Goal: Task Accomplishment & Management: Manage account settings

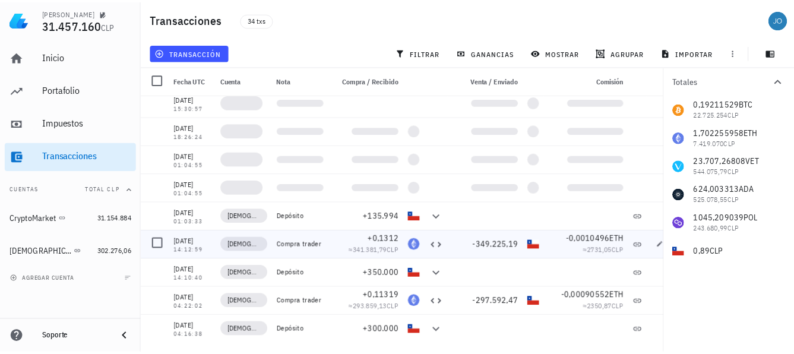
scroll to position [719, 0]
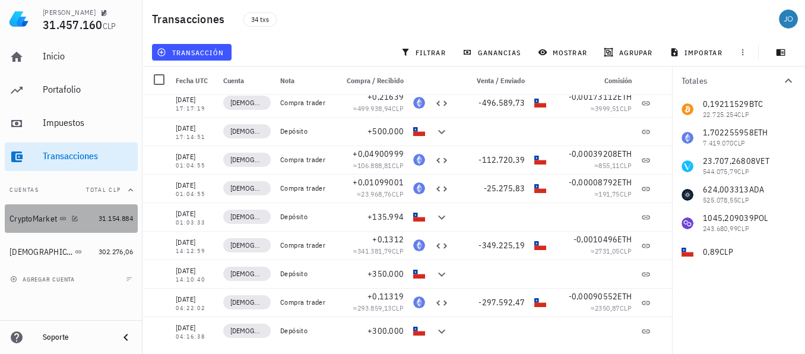
click at [45, 221] on div "CryptoMarket" at bounding box center [34, 219] width 48 height 10
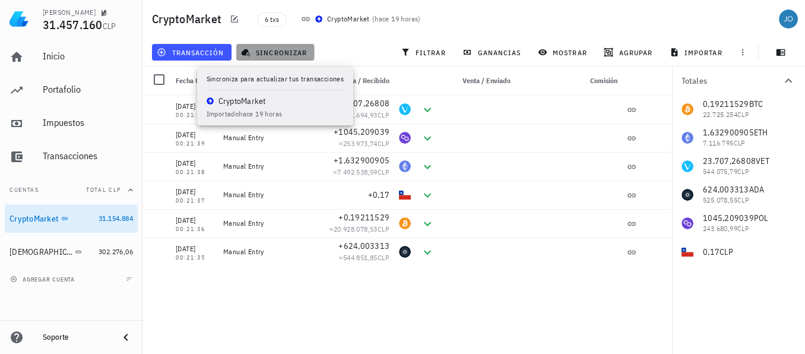
click at [277, 55] on span "sincronizar" at bounding box center [275, 53] width 64 height 10
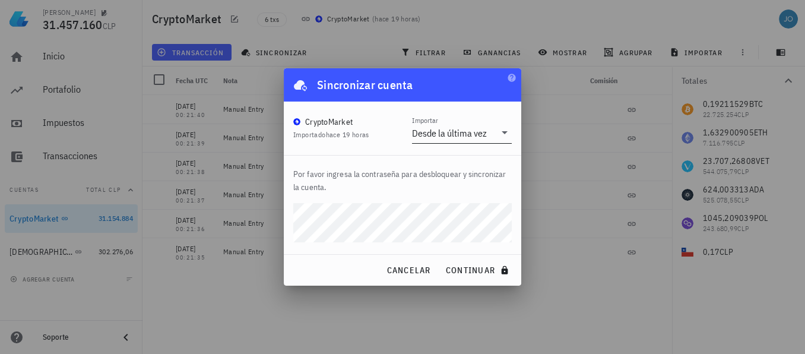
click at [501, 134] on icon at bounding box center [505, 132] width 14 height 14
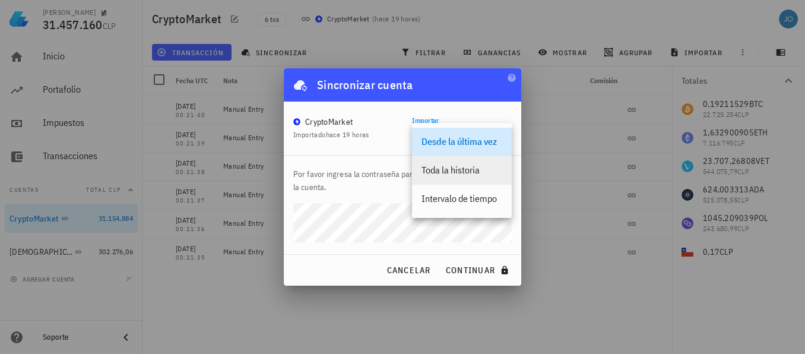
click at [469, 172] on div "Toda la historia" at bounding box center [462, 169] width 81 height 11
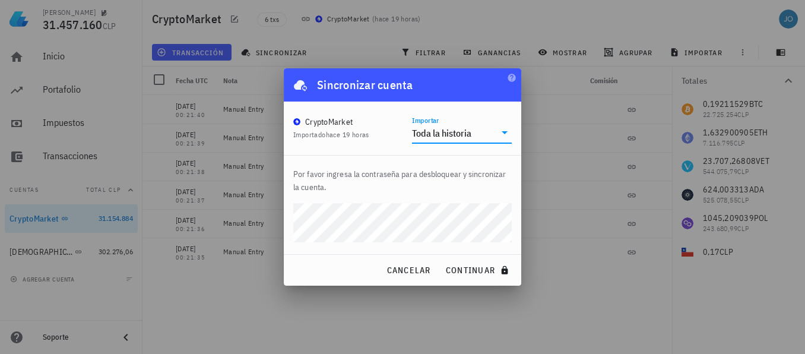
click at [271, 212] on div "[PERSON_NAME] 31.457.160 CLP Inicio [GEOGRAPHIC_DATA] Impuestos [GEOGRAPHIC_DAT…" at bounding box center [402, 177] width 805 height 354
click at [271, 212] on div at bounding box center [402, 177] width 805 height 354
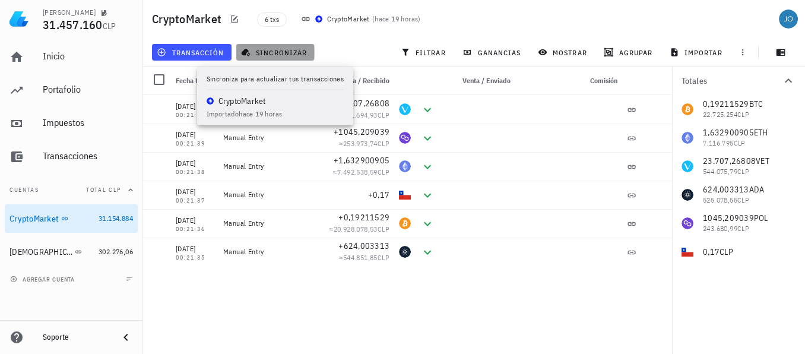
click at [280, 48] on span "sincronizar" at bounding box center [275, 53] width 64 height 10
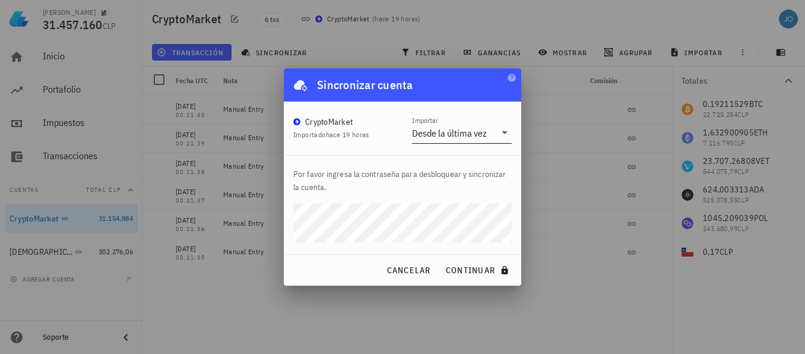
click at [504, 131] on icon at bounding box center [505, 132] width 14 height 14
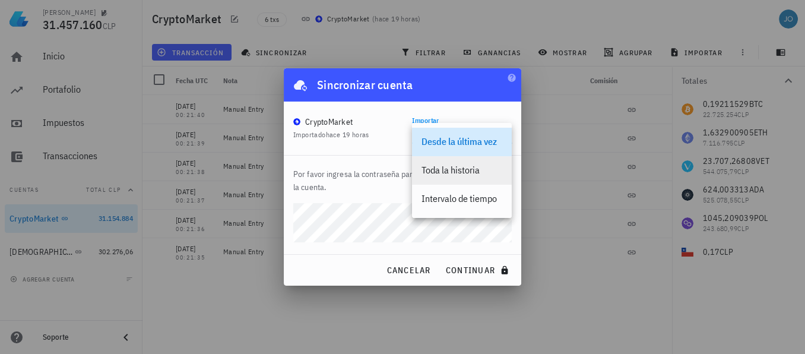
click at [466, 175] on div "Toda la historia" at bounding box center [462, 169] width 81 height 11
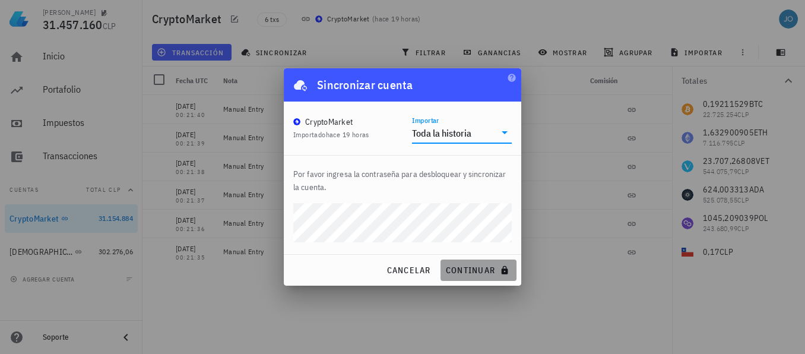
click at [467, 277] on button "continuar" at bounding box center [479, 269] width 76 height 21
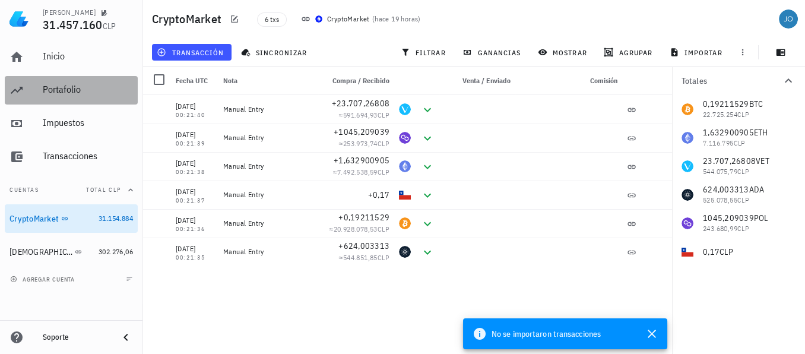
click at [52, 86] on div "Portafolio" at bounding box center [88, 89] width 90 height 11
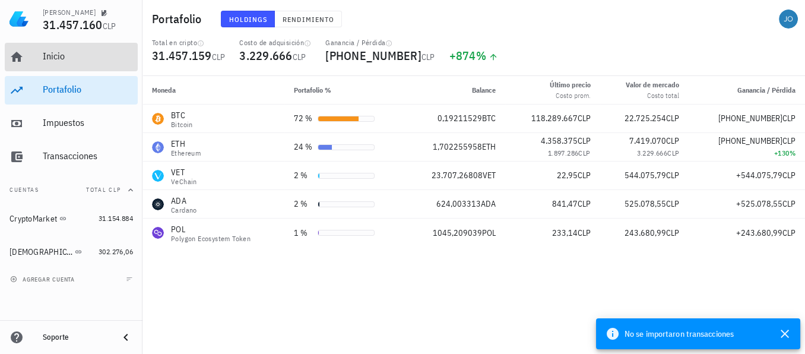
click at [49, 64] on div "Inicio" at bounding box center [88, 56] width 90 height 27
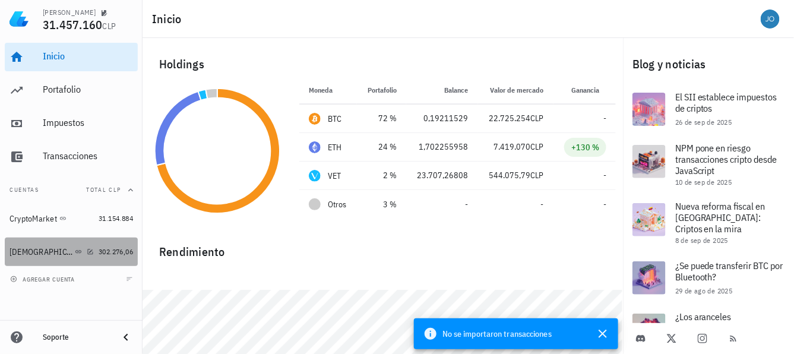
click at [19, 248] on div "[DEMOGRAPHIC_DATA]" at bounding box center [41, 252] width 63 height 10
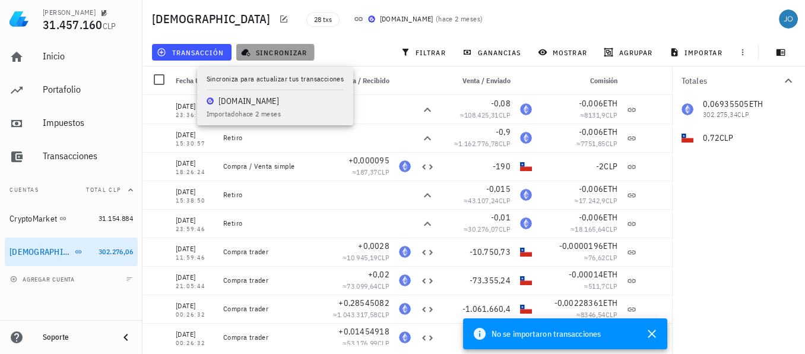
click at [277, 50] on span "sincronizar" at bounding box center [275, 53] width 64 height 10
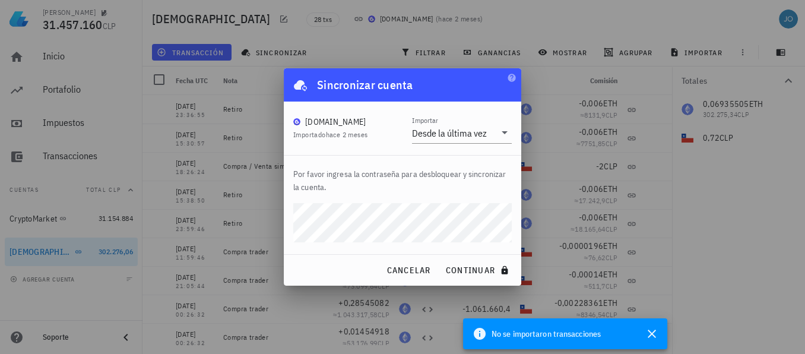
click at [264, 202] on div "[PERSON_NAME] 31.457.160 CLP Inicio [GEOGRAPHIC_DATA] Impuestos [GEOGRAPHIC_DAT…" at bounding box center [402, 177] width 805 height 354
click at [441, 259] on button "continuar" at bounding box center [479, 269] width 76 height 21
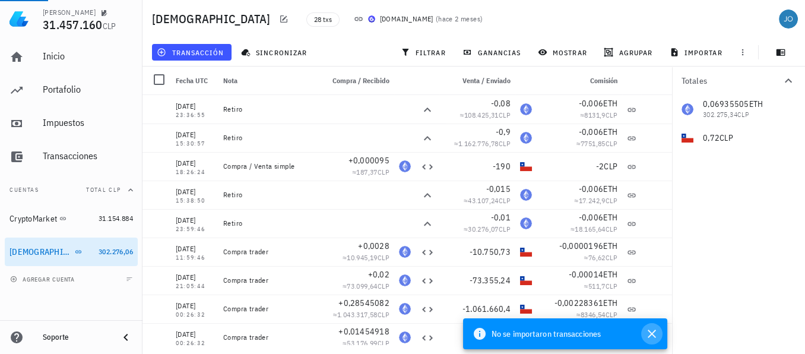
click at [648, 337] on icon "button" at bounding box center [652, 334] width 8 height 8
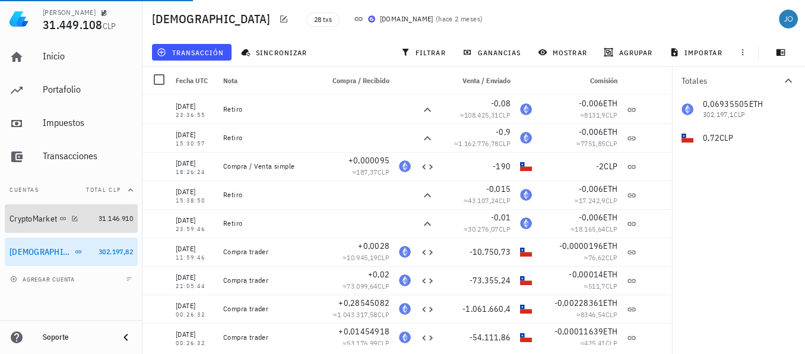
click at [38, 216] on div "CryptoMarket" at bounding box center [34, 219] width 48 height 10
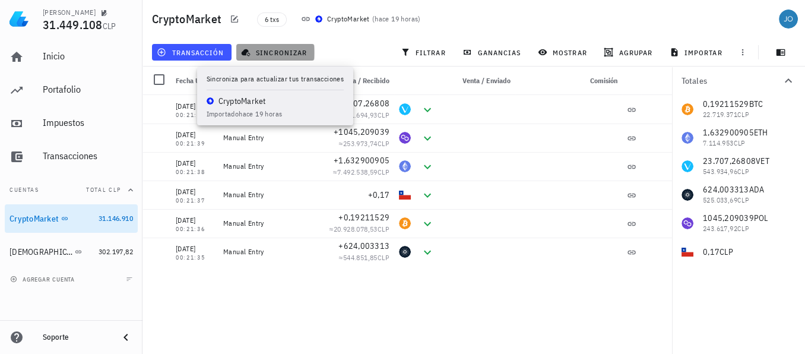
click at [270, 49] on span "sincronizar" at bounding box center [275, 53] width 64 height 10
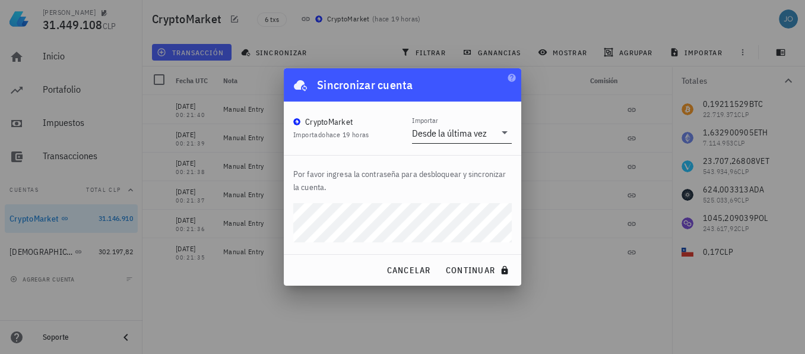
click at [501, 126] on icon at bounding box center [505, 132] width 14 height 14
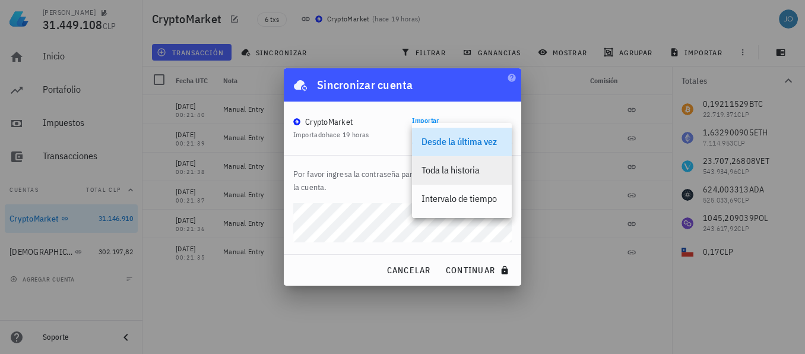
click at [456, 170] on div "Toda la historia" at bounding box center [462, 169] width 81 height 11
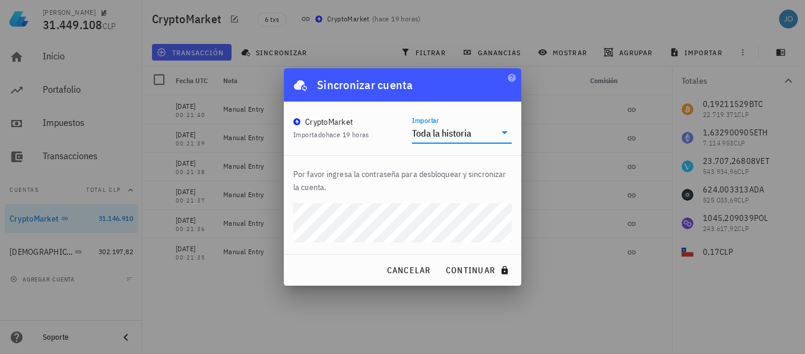
click at [281, 204] on div "[PERSON_NAME] 31.449.108 CLP Inicio [GEOGRAPHIC_DATA] Impuestos [GEOGRAPHIC_DAT…" at bounding box center [402, 177] width 805 height 354
click at [502, 128] on icon at bounding box center [505, 132] width 14 height 14
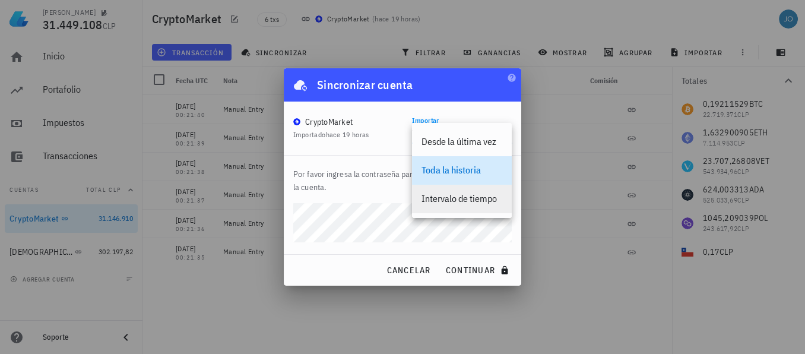
click at [447, 195] on div "Intervalo de tiempo" at bounding box center [462, 198] width 81 height 11
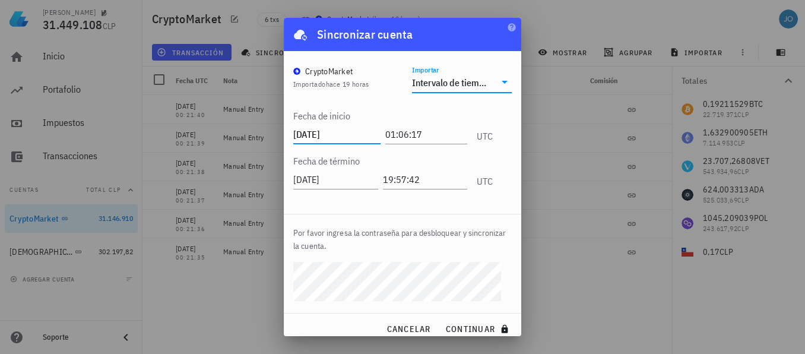
click at [327, 134] on input "[DATE]" at bounding box center [336, 134] width 87 height 19
click at [342, 135] on input "[DATE]" at bounding box center [336, 134] width 87 height 19
click at [309, 132] on input "[DATE]" at bounding box center [336, 134] width 87 height 19
click at [313, 134] on input "[DATE]" at bounding box center [336, 134] width 87 height 19
type input "[DATE]"
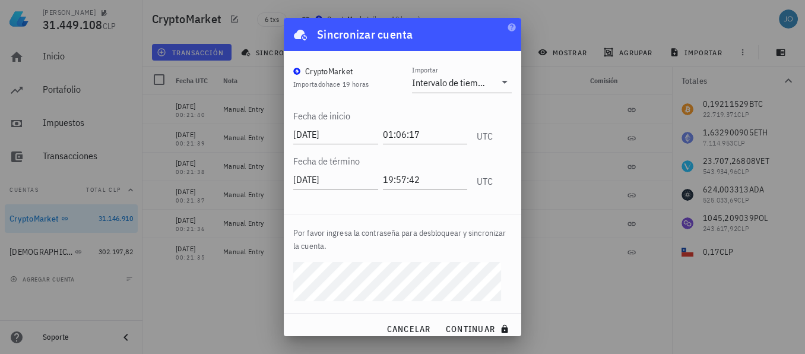
click at [278, 272] on div "[PERSON_NAME] 31.449.108 CLP Inicio [GEOGRAPHIC_DATA] Impuestos [GEOGRAPHIC_DAT…" at bounding box center [402, 177] width 805 height 354
click at [464, 324] on span "continuar" at bounding box center [478, 329] width 67 height 11
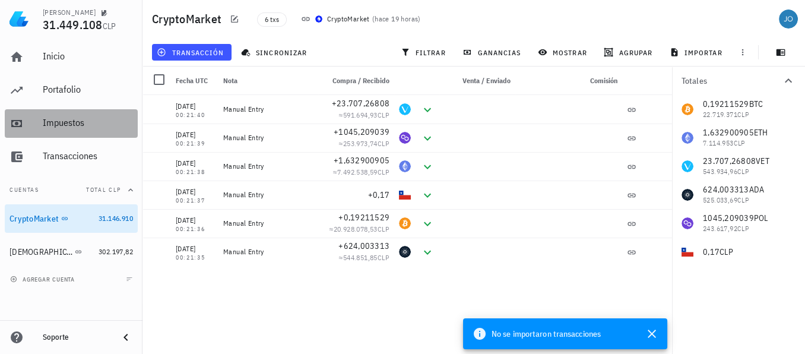
click at [56, 130] on div "Impuestos" at bounding box center [88, 123] width 90 height 27
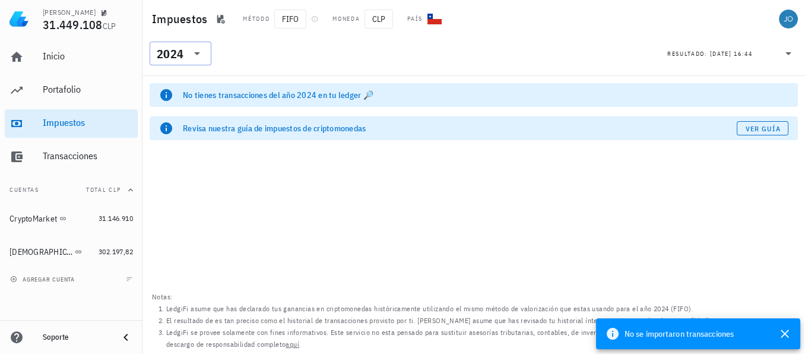
click at [200, 55] on icon at bounding box center [197, 53] width 14 height 14
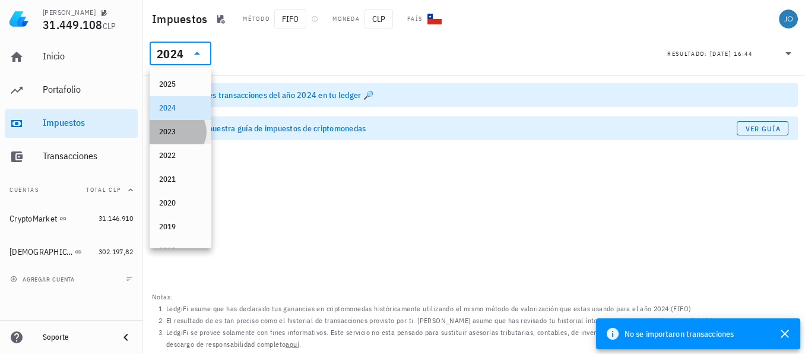
click at [180, 132] on div "2023" at bounding box center [180, 132] width 43 height 10
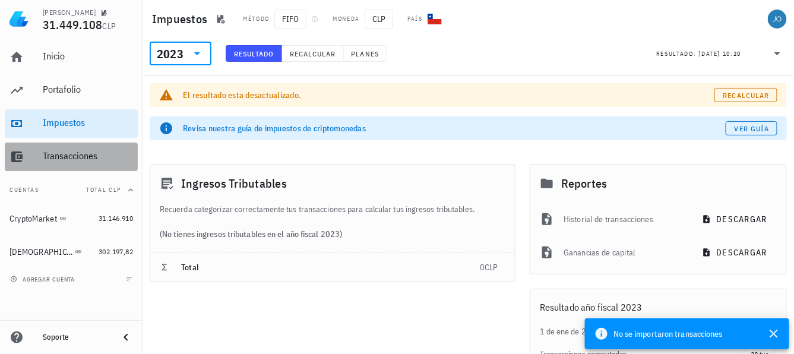
click at [71, 166] on div "Transacciones" at bounding box center [88, 156] width 90 height 27
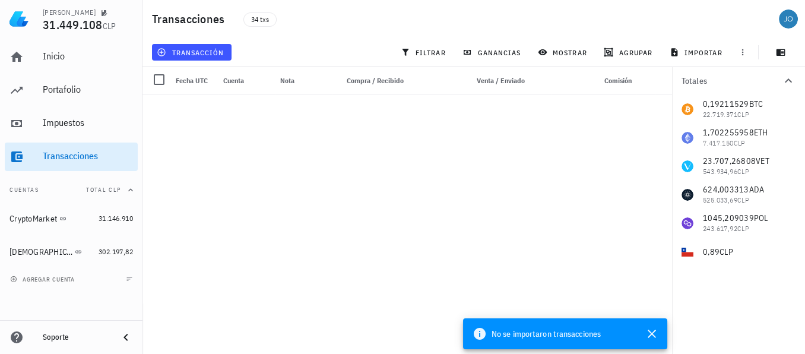
scroll to position [653, 0]
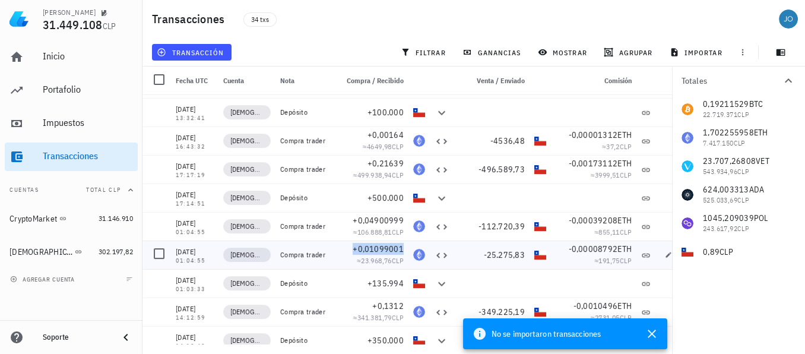
click at [398, 244] on span "+0,01099001" at bounding box center [378, 248] width 51 height 11
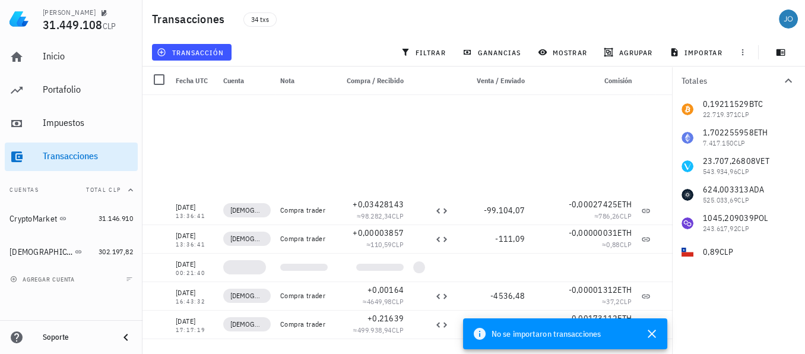
scroll to position [719, 0]
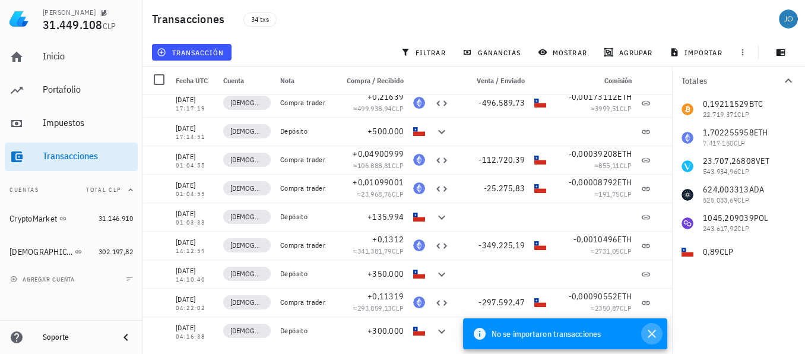
click at [648, 332] on icon "button" at bounding box center [652, 334] width 14 height 14
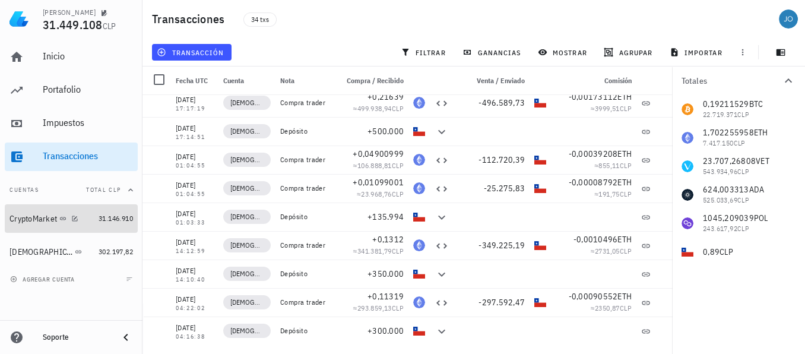
click at [19, 217] on div "CryptoMarket" at bounding box center [34, 219] width 48 height 10
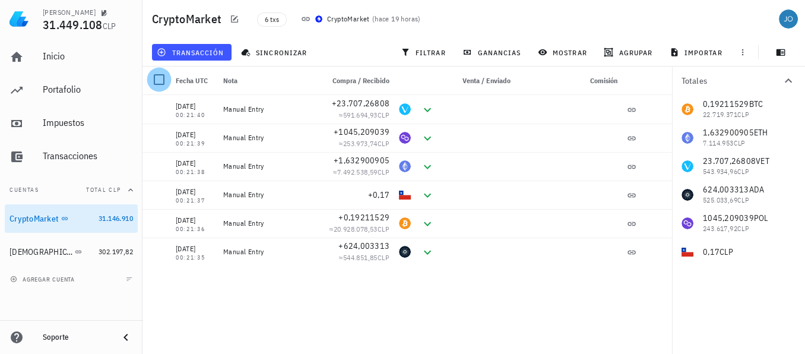
click at [159, 82] on div at bounding box center [159, 79] width 20 height 20
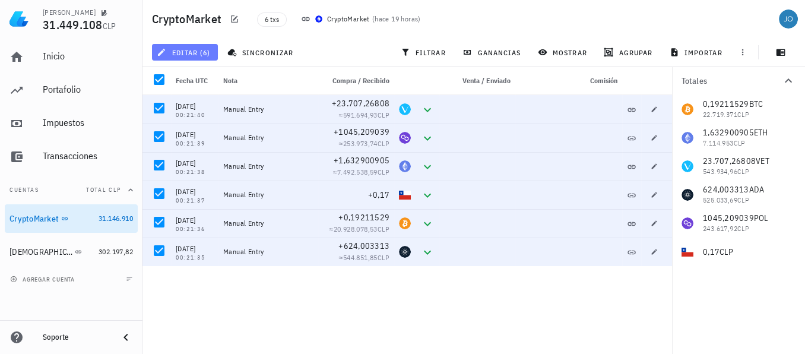
click at [185, 55] on span "editar (6)" at bounding box center [184, 53] width 51 height 10
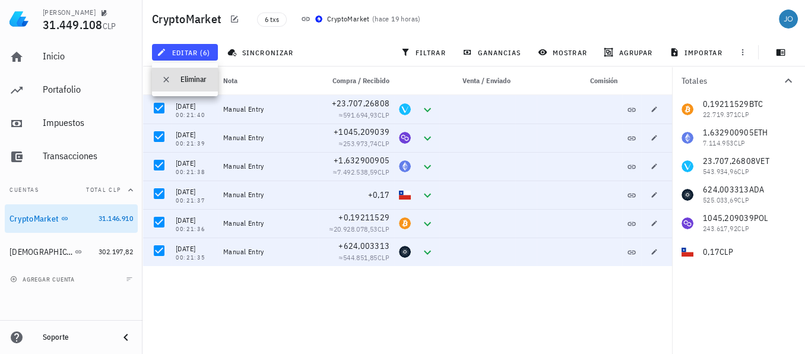
click at [197, 77] on div "Eliminar" at bounding box center [195, 80] width 28 height 10
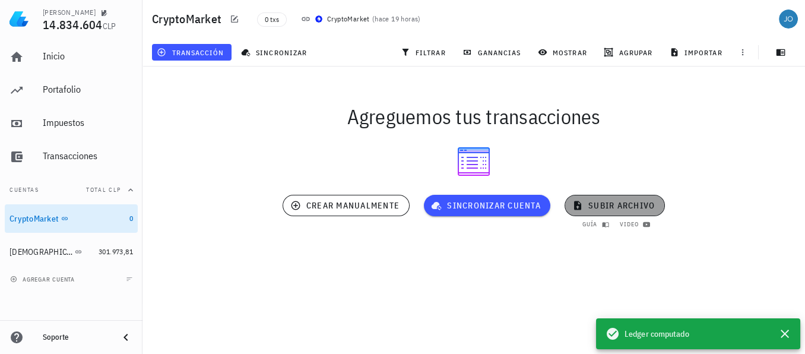
click at [609, 209] on span "subir archivo" at bounding box center [615, 205] width 80 height 11
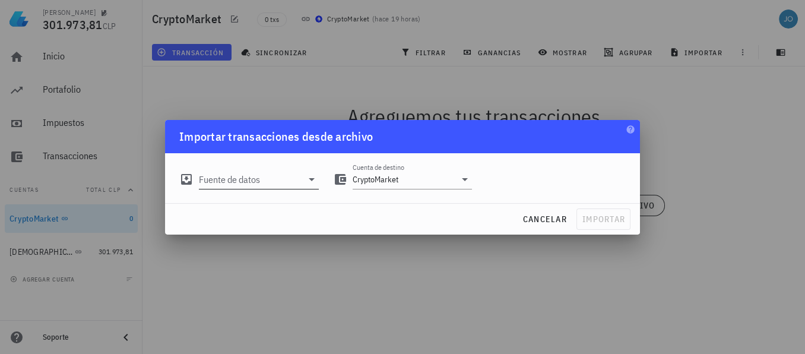
click at [305, 179] on icon at bounding box center [312, 179] width 14 height 14
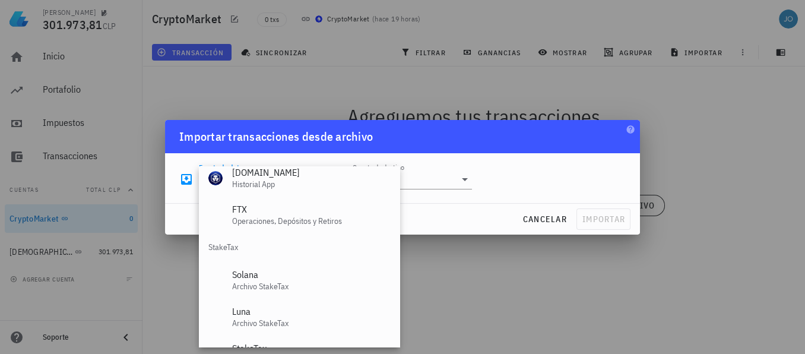
scroll to position [495, 0]
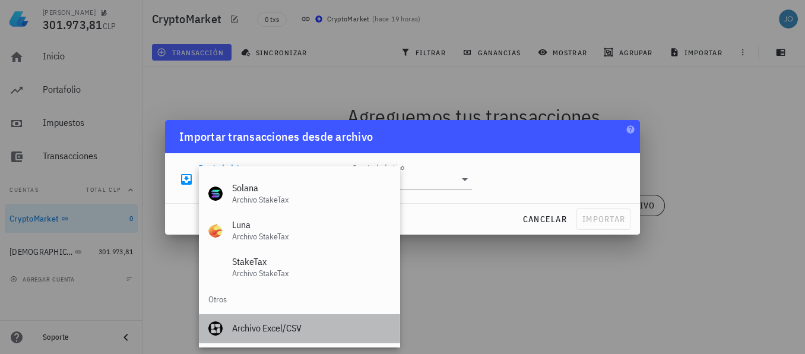
click at [264, 325] on div "Archivo Excel/CSV" at bounding box center [311, 327] width 158 height 11
type input "Archivo Excel/CSV"
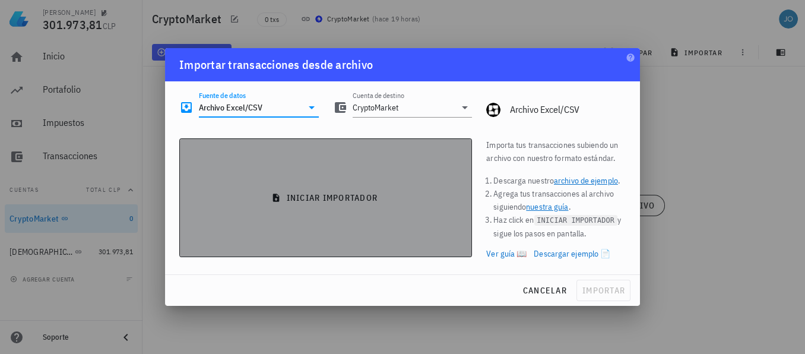
click at [357, 186] on button "iniciar importador" at bounding box center [325, 197] width 293 height 119
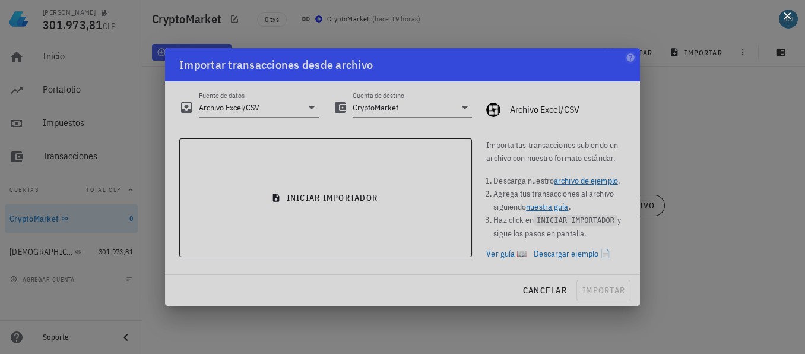
click at [788, 16] on button at bounding box center [787, 15] width 12 height 12
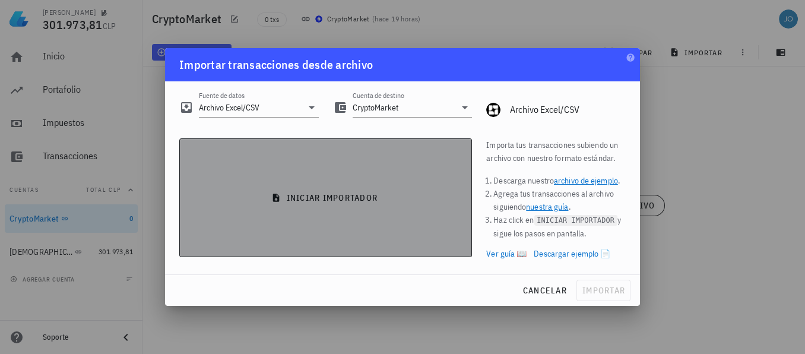
click at [342, 202] on span "iniciar importador" at bounding box center [325, 197] width 273 height 11
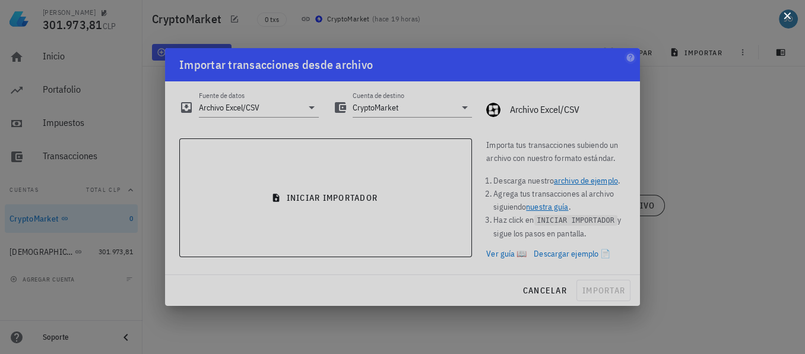
click at [789, 17] on button at bounding box center [787, 15] width 12 height 12
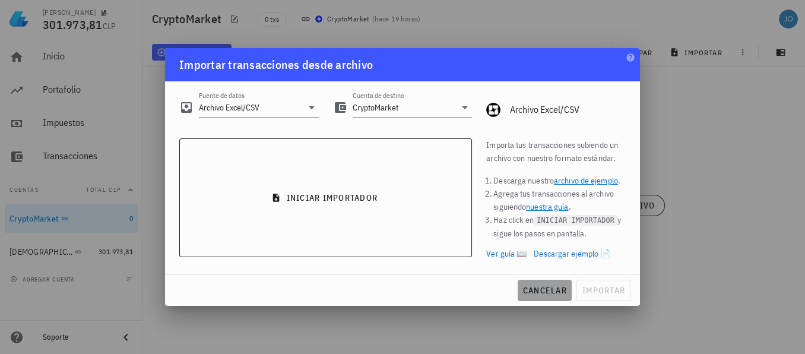
click at [541, 292] on span "cancelar" at bounding box center [545, 290] width 45 height 11
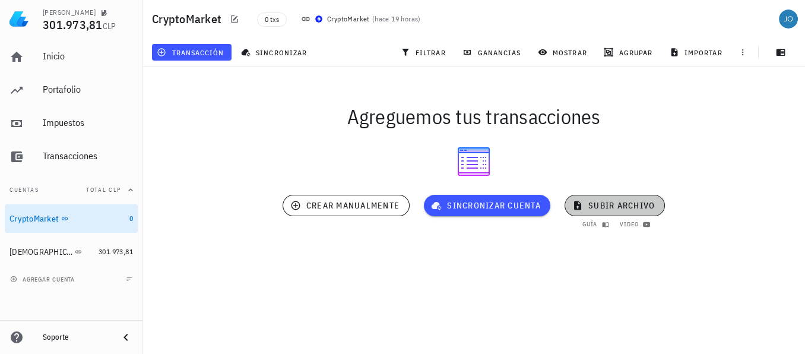
click at [626, 205] on span "subir archivo" at bounding box center [615, 205] width 80 height 11
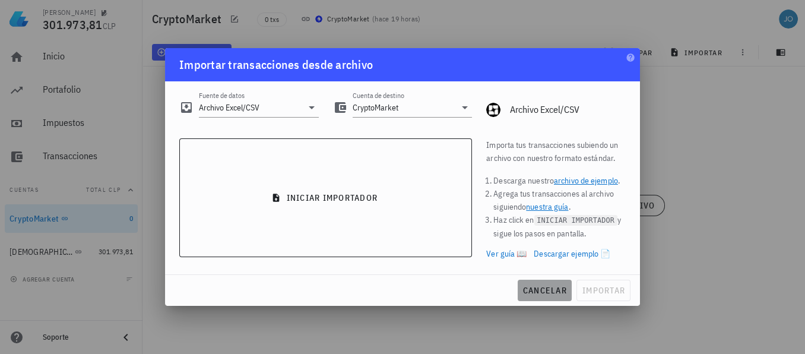
click at [543, 288] on span "cancelar" at bounding box center [545, 290] width 45 height 11
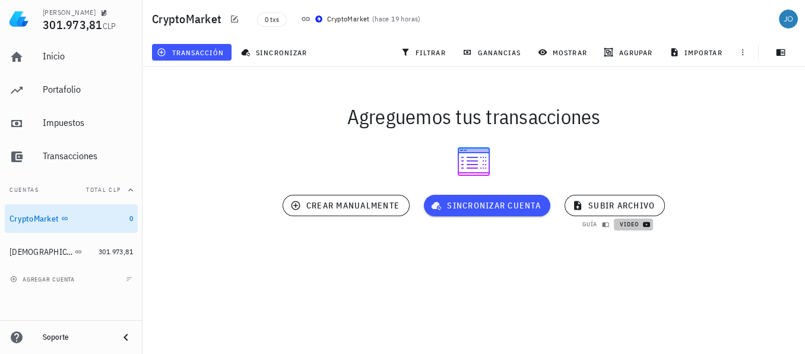
click at [632, 227] on span "video" at bounding box center [633, 224] width 29 height 8
click at [598, 201] on span "subir archivo" at bounding box center [615, 205] width 80 height 11
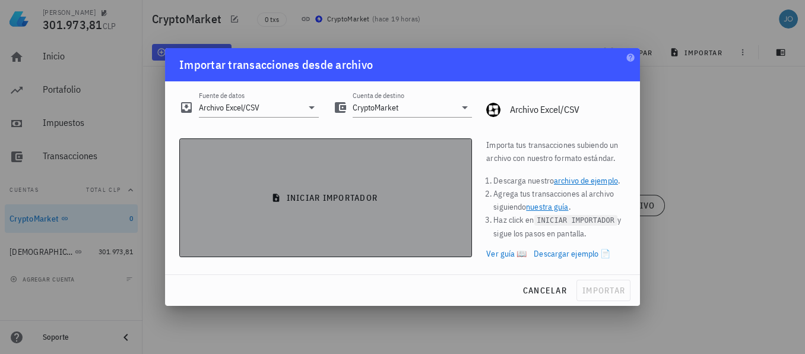
click at [320, 195] on span "iniciar importador" at bounding box center [325, 197] width 273 height 11
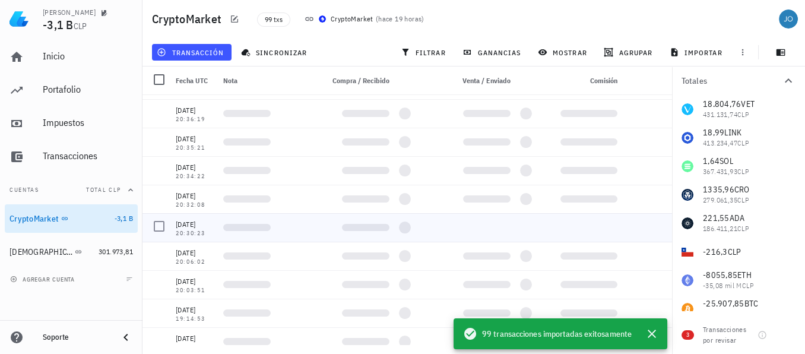
scroll to position [889, 0]
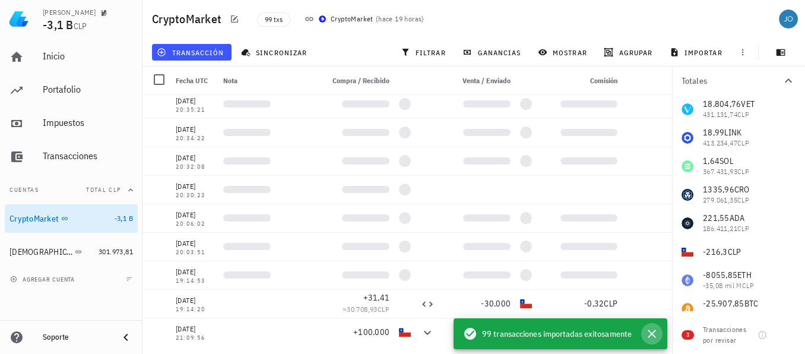
click at [655, 335] on icon "button" at bounding box center [652, 334] width 14 height 14
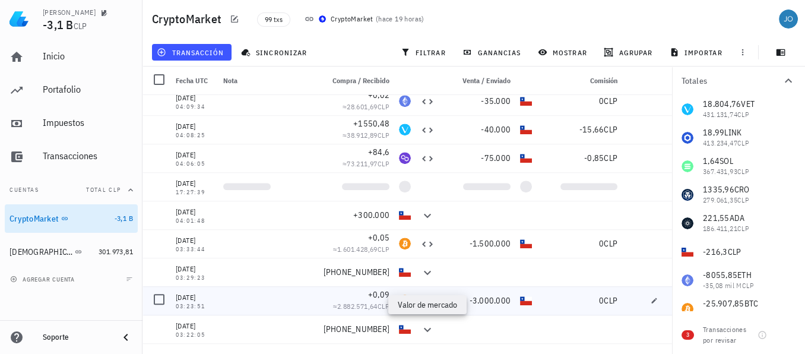
scroll to position [1487, 0]
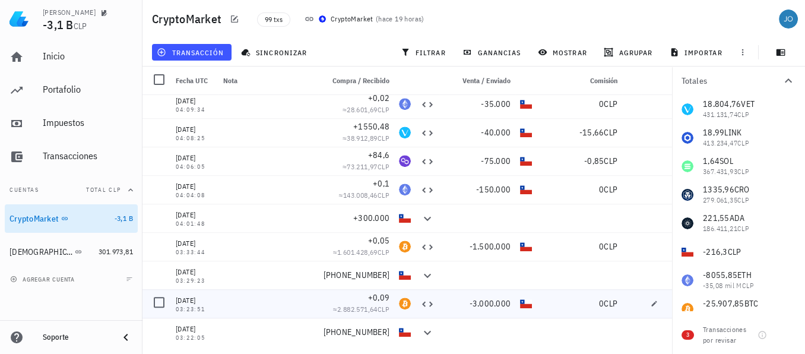
drag, startPoint x: 358, startPoint y: 302, endPoint x: 327, endPoint y: 324, distance: 38.7
click at [327, 324] on div "[PHONE_NUMBER]" at bounding box center [356, 332] width 76 height 29
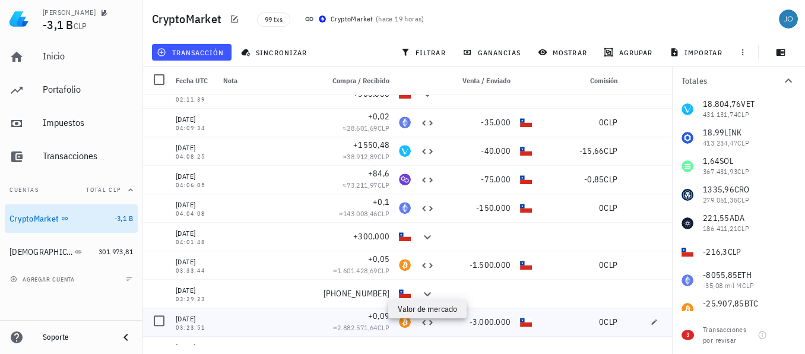
scroll to position [1466, 0]
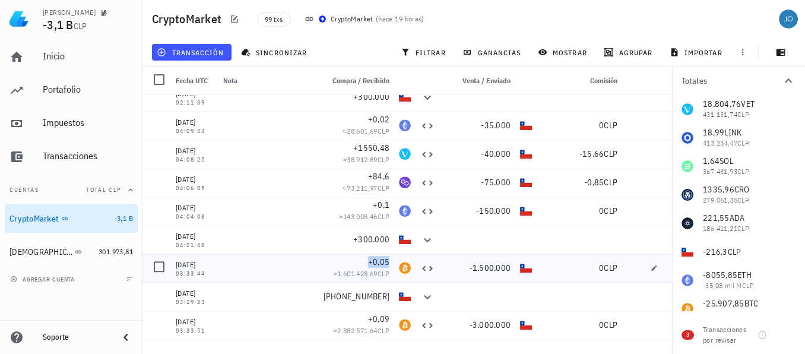
click at [368, 264] on span "+0,05" at bounding box center [378, 262] width 21 height 11
click at [371, 262] on span "+0,05" at bounding box center [378, 262] width 21 height 11
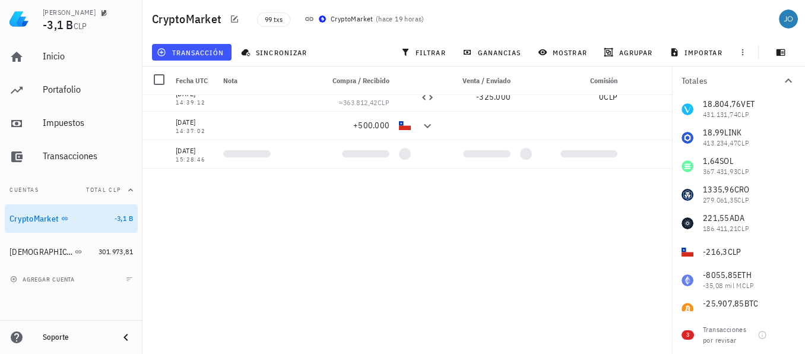
scroll to position [0, 0]
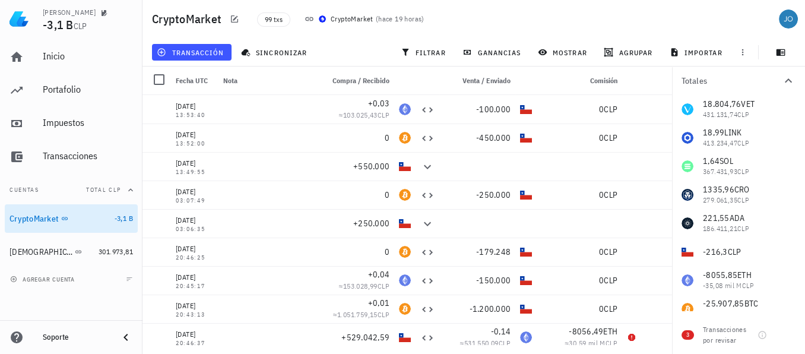
click at [725, 302] on div "18.804,76 VET 431.131,74 CLP 18,99 LINK 413.234,47 CLP 1,64 SOL 367.431,93 CLP …" at bounding box center [738, 223] width 133 height 257
click at [705, 309] on div "18.804,76 VET 431.131,74 CLP 18,99 LINK 413.234,47 CLP 1,64 SOL 367.431,93 CLP …" at bounding box center [738, 223] width 133 height 257
click at [688, 305] on div "18.804,76 VET 431.131,74 CLP 18,99 LINK 413.234,47 CLP 1,64 SOL 367.431,93 CLP …" at bounding box center [738, 223] width 133 height 257
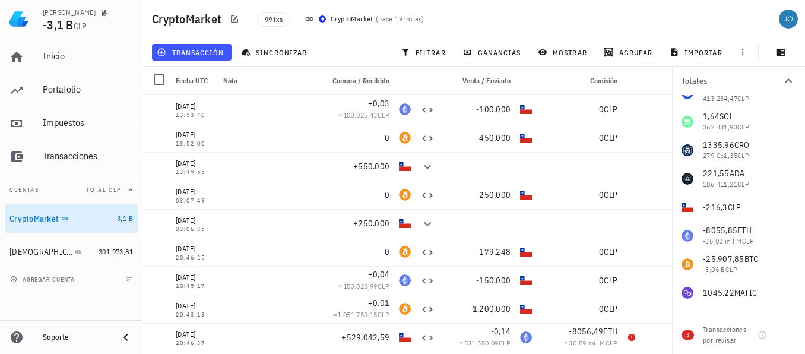
click at [695, 264] on div "18.804,76 VET 431.131,74 CLP 18,99 LINK 413.234,47 CLP 1,64 SOL 367.431,93 CLP …" at bounding box center [738, 178] width 133 height 257
click at [753, 344] on div "Transacciones por revisar" at bounding box center [728, 334] width 50 height 21
click at [786, 334] on div at bounding box center [788, 335] width 20 height 20
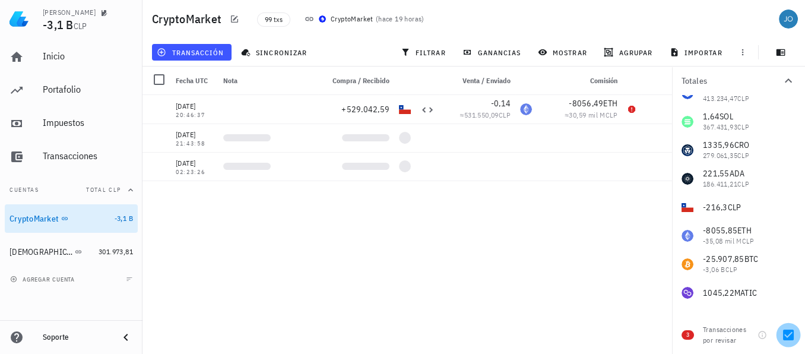
click at [786, 334] on div at bounding box center [788, 335] width 20 height 20
checkbox input "false"
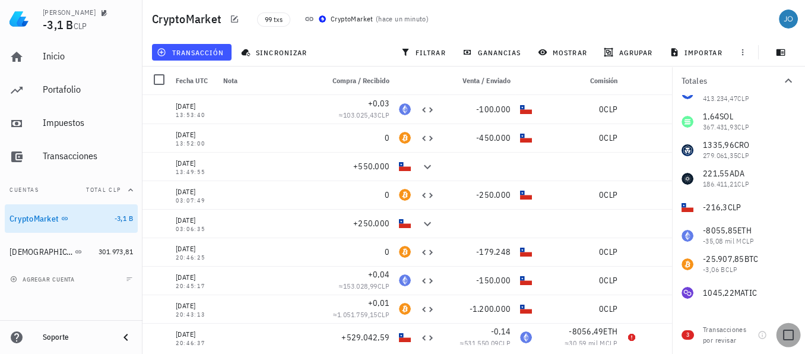
click at [779, 331] on div at bounding box center [788, 335] width 20 height 20
checkbox input "true"
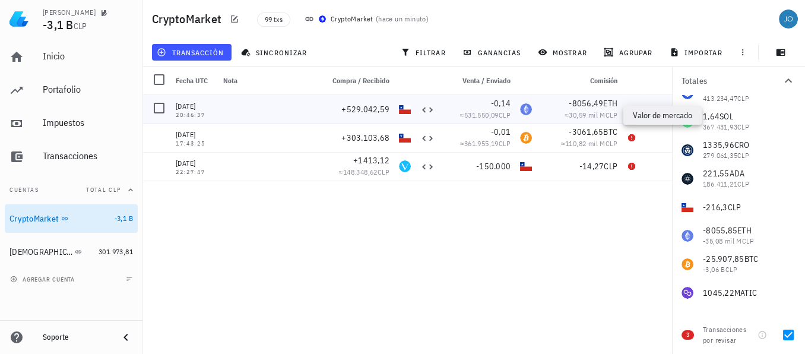
click at [620, 110] on div "-8056,49 ETH ≈ 30,59 mil M CLP" at bounding box center [580, 109] width 86 height 29
click at [653, 110] on icon "button" at bounding box center [654, 108] width 5 height 5
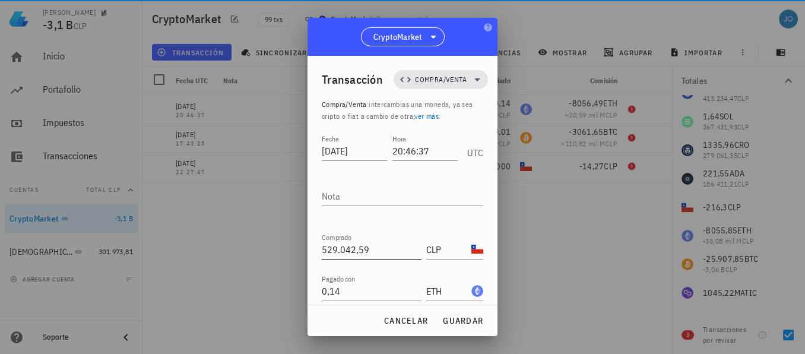
scroll to position [85, 0]
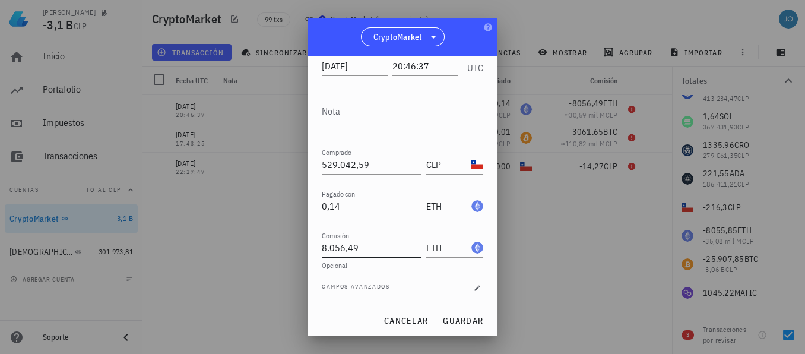
type input "8056,49"
drag, startPoint x: 385, startPoint y: 246, endPoint x: 307, endPoint y: 248, distance: 78.4
click at [308, 248] on div "Transacción Compra/Venta Compra/Venta : intercambias una moneda, ya sea cripto …" at bounding box center [403, 180] width 190 height 249
click at [473, 319] on div "cancelar guardar" at bounding box center [403, 320] width 190 height 31
click at [377, 251] on input "Comisión" at bounding box center [372, 247] width 100 height 19
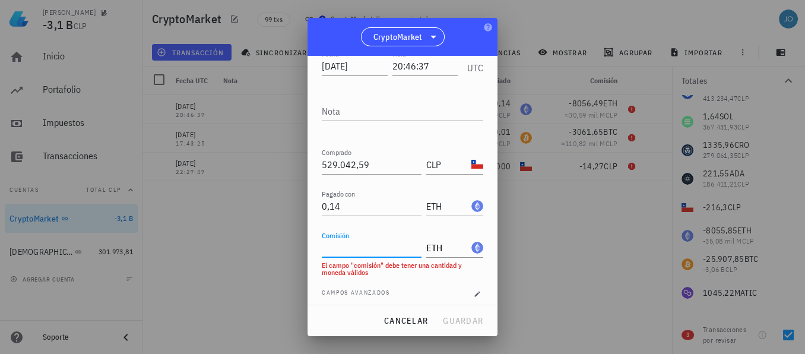
drag, startPoint x: 377, startPoint y: 251, endPoint x: 315, endPoint y: 251, distance: 61.8
click at [315, 251] on div "Transacción Compra/Venta Compra/Venta : intercambias una moneda, ya sea cripto …" at bounding box center [403, 180] width 190 height 249
click at [462, 319] on span "guardar" at bounding box center [462, 320] width 41 height 11
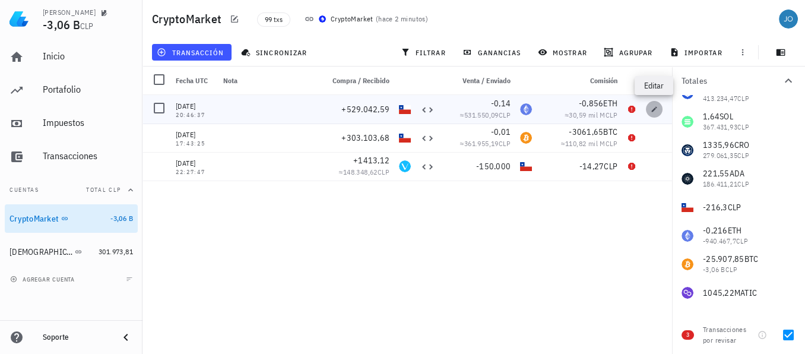
click at [653, 110] on icon "button" at bounding box center [654, 108] width 5 height 5
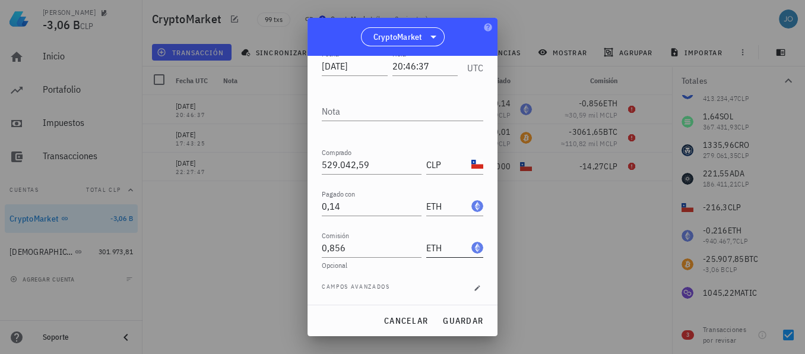
click at [458, 242] on input "ETH" at bounding box center [447, 247] width 43 height 19
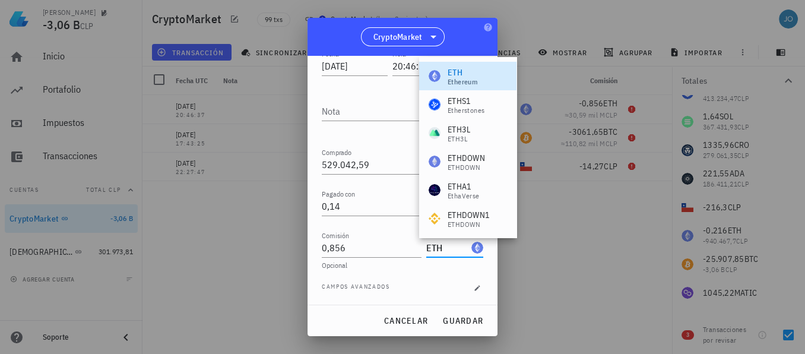
click at [465, 255] on div "ETH" at bounding box center [454, 247] width 57 height 19
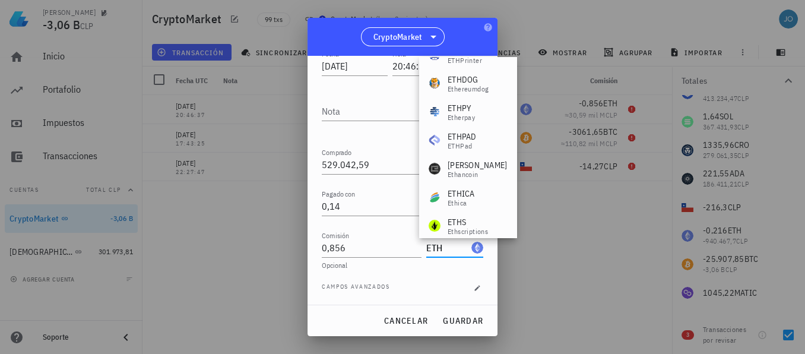
scroll to position [398, 0]
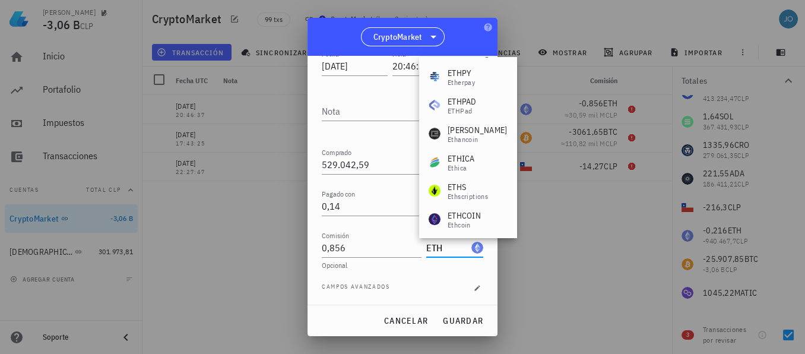
click at [558, 229] on div at bounding box center [402, 177] width 805 height 354
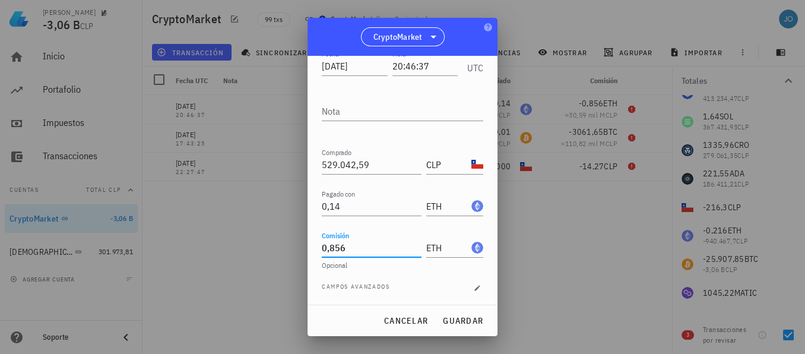
drag, startPoint x: 382, startPoint y: 242, endPoint x: 325, endPoint y: 245, distance: 57.1
click at [325, 245] on input "0,856" at bounding box center [372, 247] width 100 height 19
click at [475, 287] on icon "button" at bounding box center [477, 287] width 5 height 5
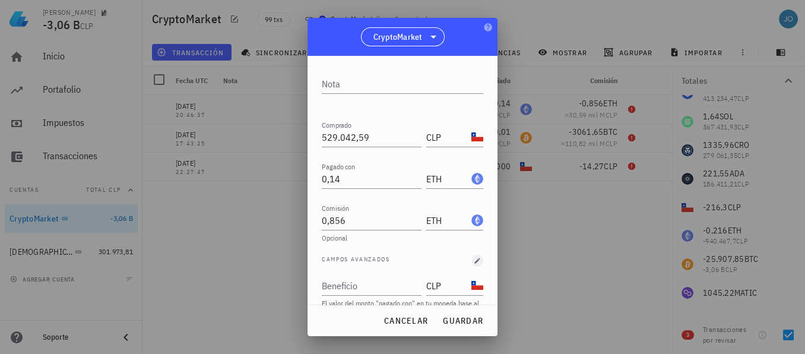
scroll to position [94, 0]
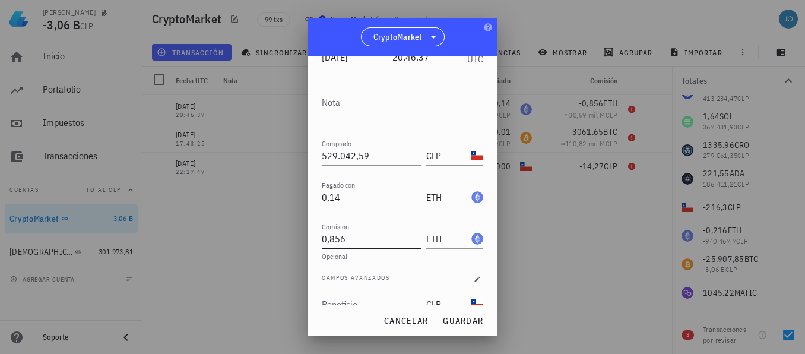
click at [327, 240] on input "0,856" at bounding box center [372, 238] width 100 height 19
click at [469, 318] on span "guardar" at bounding box center [462, 320] width 41 height 11
type input "0,856"
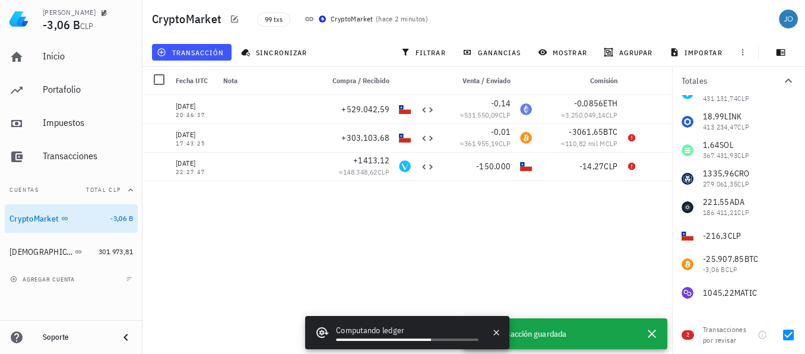
scroll to position [45, 0]
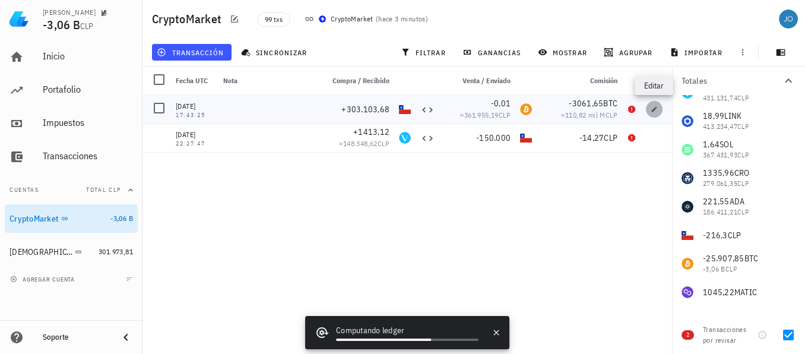
click at [654, 109] on icon "button" at bounding box center [654, 108] width 5 height 5
type input "[DATE]"
type input "17:43:25"
type input "303.103,68"
type input "0,01"
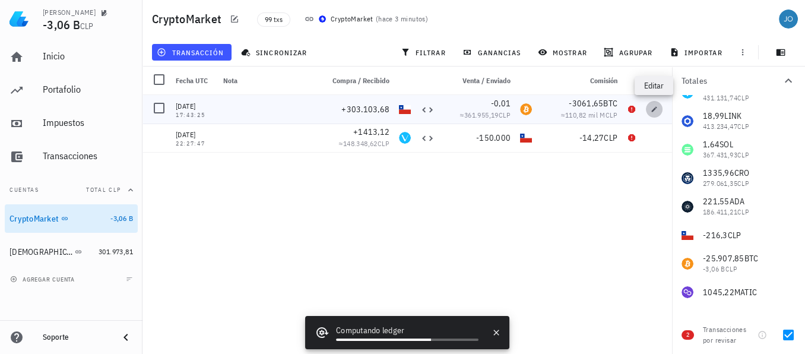
type input "BTC"
type input "3.061,65"
type input "BTC"
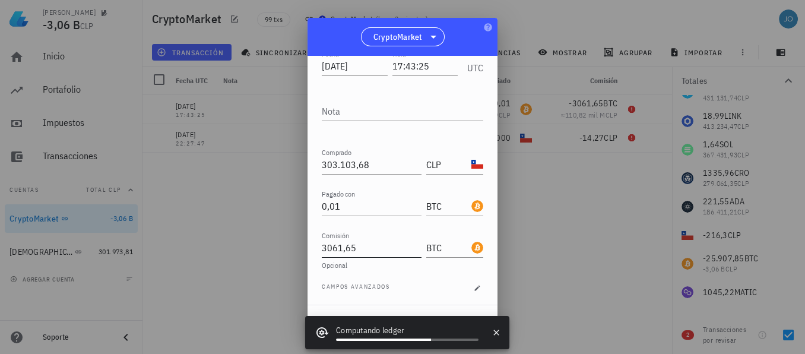
click at [338, 246] on input "3061,65" at bounding box center [372, 247] width 100 height 19
click at [321, 246] on div "Transacción Compra/Venta Compra/Venta : intercambias una moneda, ya sea cripto …" at bounding box center [403, 180] width 190 height 249
click at [337, 248] on input "3061,65" at bounding box center [372, 247] width 100 height 19
click at [471, 292] on button "button" at bounding box center [477, 288] width 12 height 12
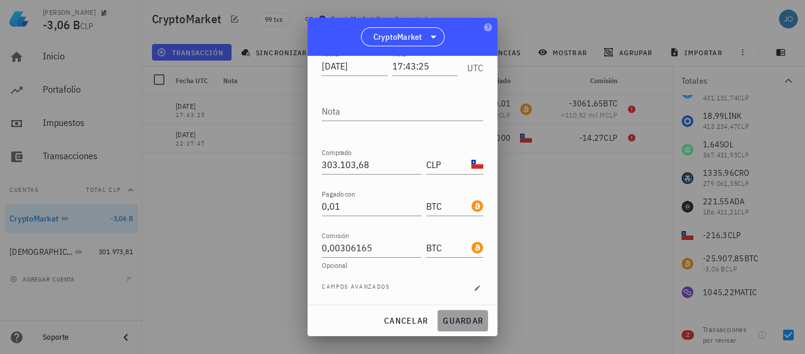
click at [455, 319] on span "guardar" at bounding box center [462, 320] width 41 height 11
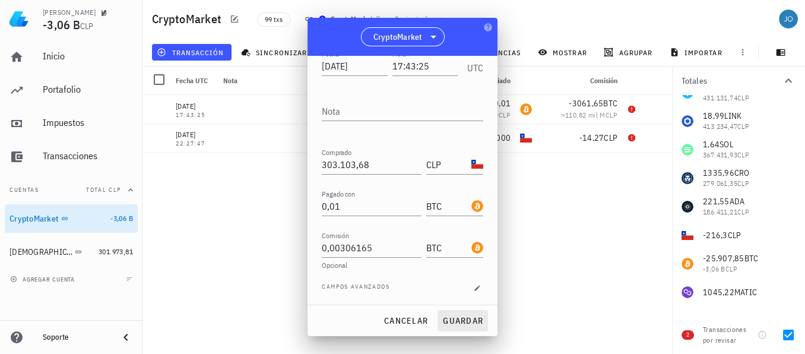
type input "3.061,65"
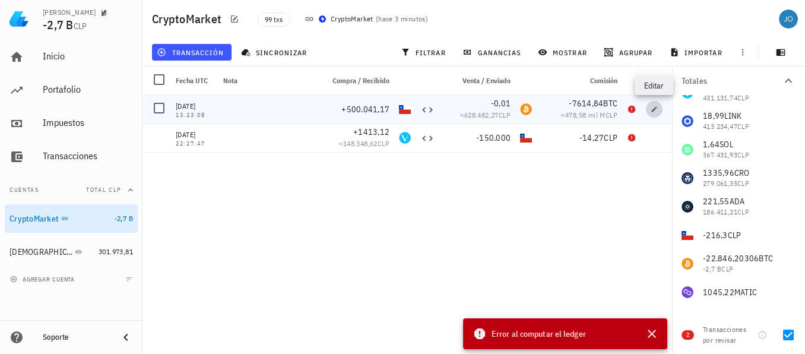
click at [652, 113] on icon "button" at bounding box center [654, 109] width 7 height 7
type input "[DATE]"
type input "13:23:08"
type input "500.041,17"
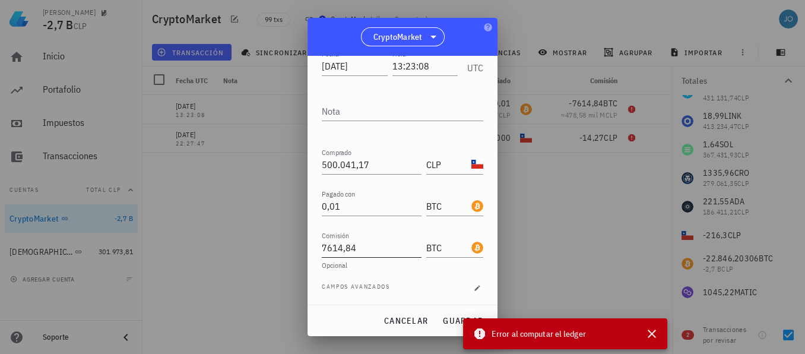
click at [322, 249] on input "7614,84" at bounding box center [372, 247] width 100 height 19
click at [451, 315] on button "guardar" at bounding box center [463, 320] width 50 height 21
type input "7.614,84"
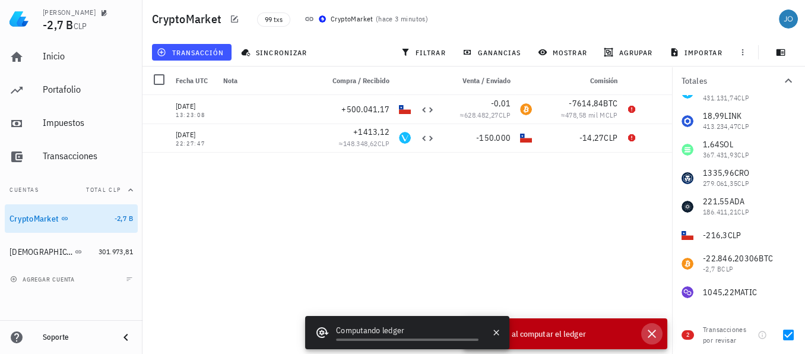
click at [654, 331] on icon "button" at bounding box center [652, 334] width 8 height 8
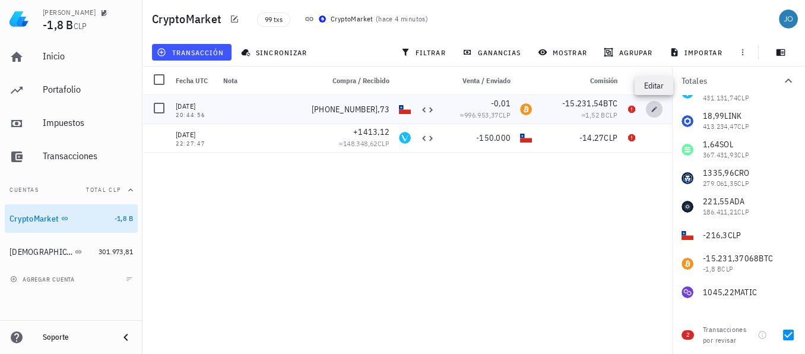
click at [653, 111] on icon "button" at bounding box center [654, 108] width 5 height 5
type input "[DATE]"
type input "20:44:56"
type input "1.000.204,73"
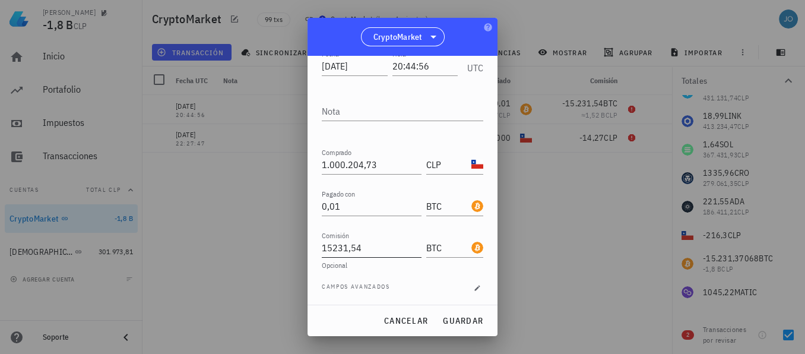
click at [322, 249] on input "15231,54" at bounding box center [372, 247] width 100 height 19
click at [478, 330] on button "guardar" at bounding box center [463, 320] width 50 height 21
type input "15.231,54"
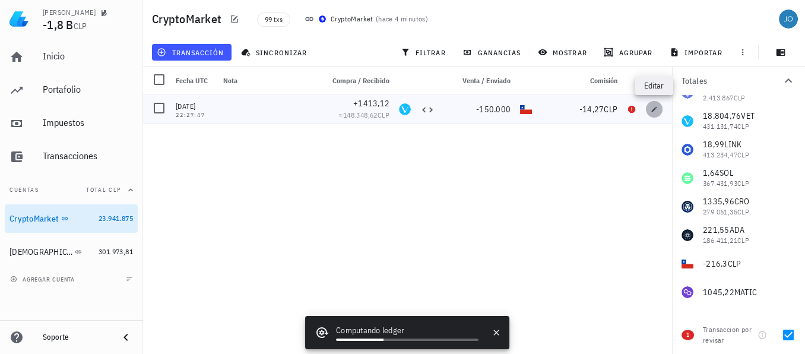
click at [652, 111] on icon "button" at bounding box center [654, 108] width 5 height 5
type input "[DATE]"
type input "22:27:47"
type input "1.413,12"
type input "VET"
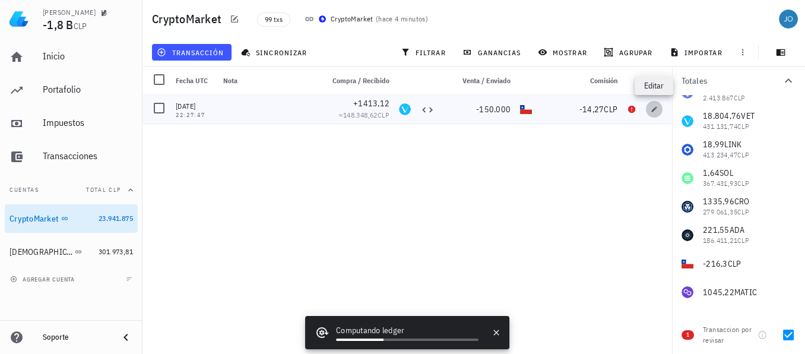
type input "150.000"
type input "CLP"
type input "14,27"
type input "CLP"
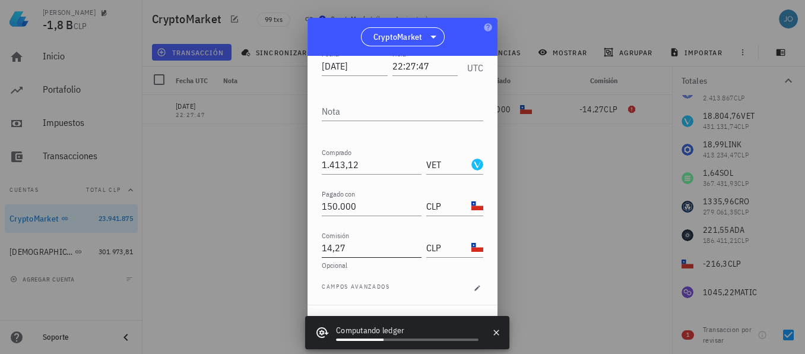
click at [325, 249] on input "14,27" at bounding box center [372, 247] width 100 height 19
click at [496, 332] on icon "button" at bounding box center [495, 332] width 5 height 5
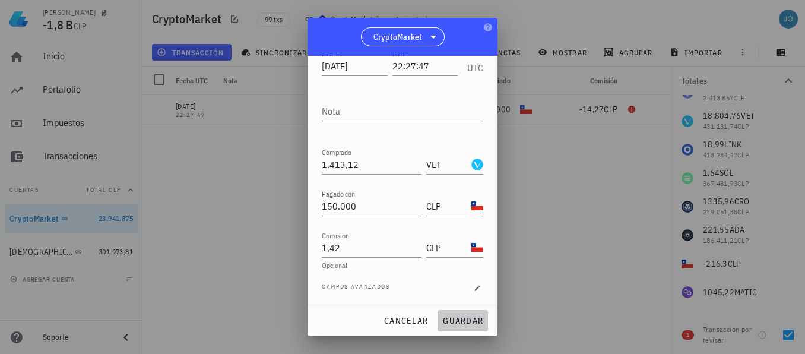
click at [467, 323] on span "guardar" at bounding box center [462, 320] width 41 height 11
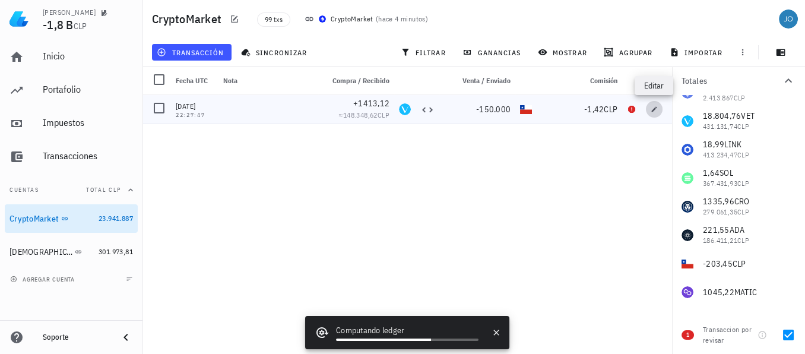
click at [655, 110] on icon "button" at bounding box center [654, 109] width 7 height 7
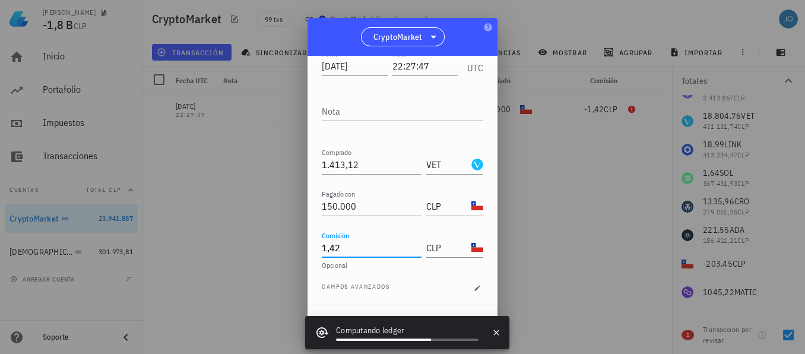
drag, startPoint x: 347, startPoint y: 245, endPoint x: 295, endPoint y: 254, distance: 53.1
click at [295, 254] on div "[PERSON_NAME] -1,8 B CLP Inicio [GEOGRAPHIC_DATA] Impuestos [GEOGRAPHIC_DATA] C…" at bounding box center [402, 177] width 805 height 354
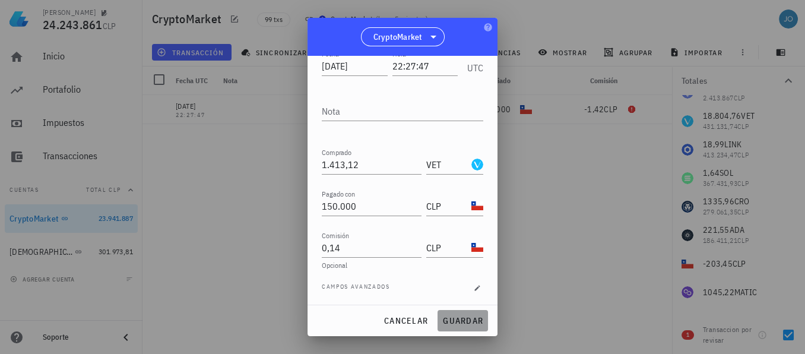
click at [451, 317] on span "guardar" at bounding box center [462, 320] width 41 height 11
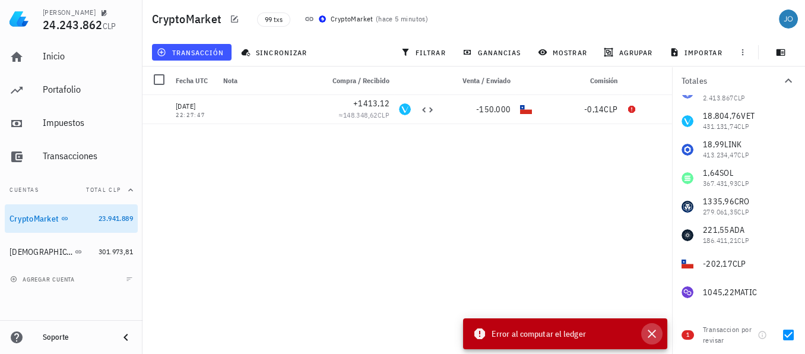
click at [652, 335] on icon "button" at bounding box center [652, 334] width 14 height 14
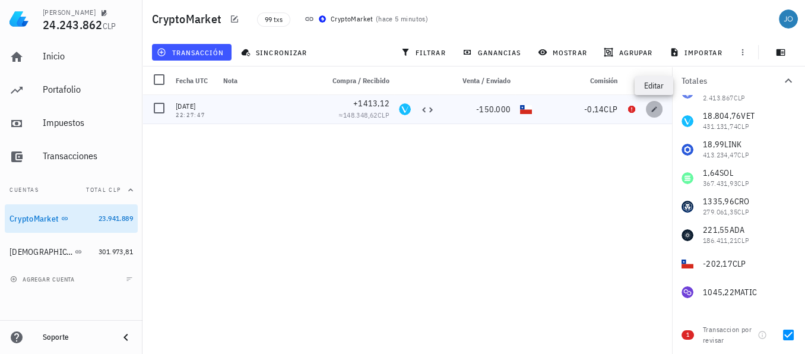
click at [653, 111] on icon "button" at bounding box center [654, 108] width 5 height 5
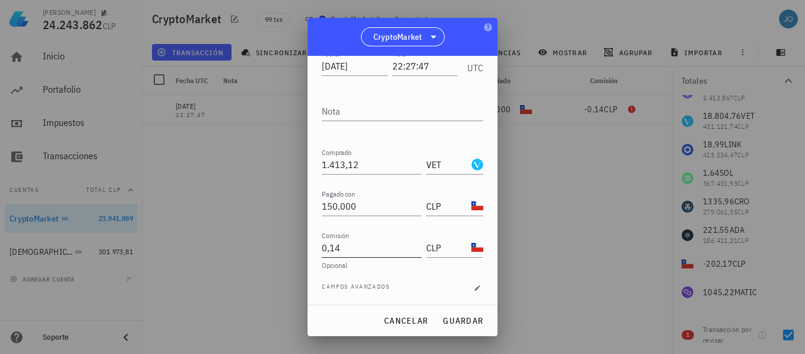
click at [331, 249] on input "0,14" at bounding box center [372, 247] width 100 height 19
click at [442, 244] on input "CLP" at bounding box center [447, 247] width 43 height 19
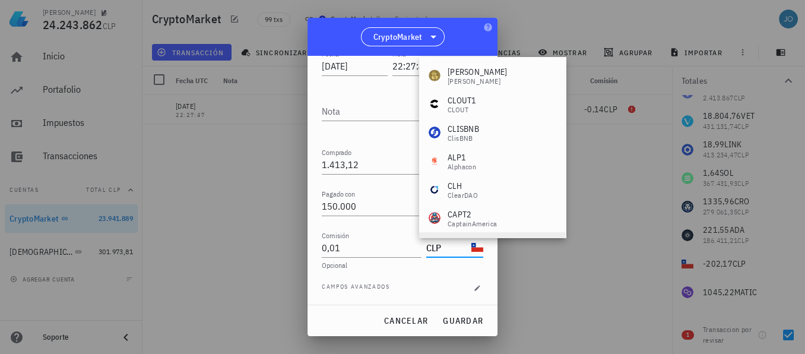
scroll to position [0, 0]
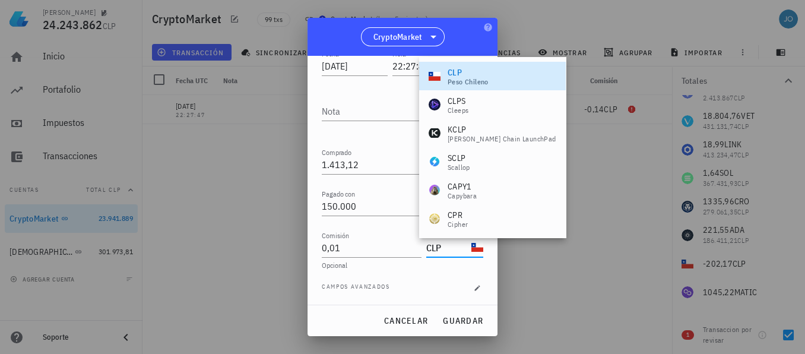
click at [561, 295] on div at bounding box center [402, 177] width 805 height 354
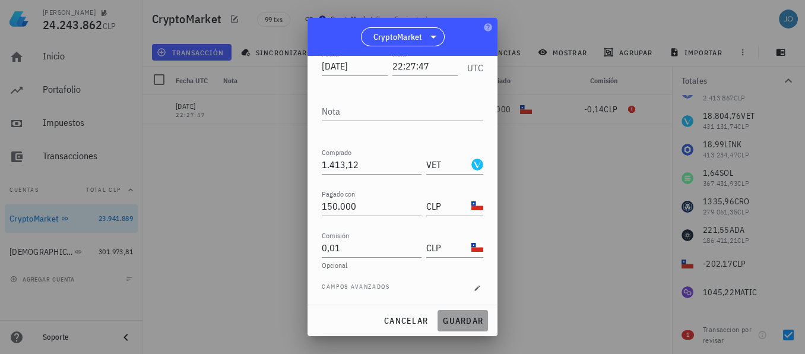
click at [480, 318] on span "guardar" at bounding box center [462, 320] width 41 height 11
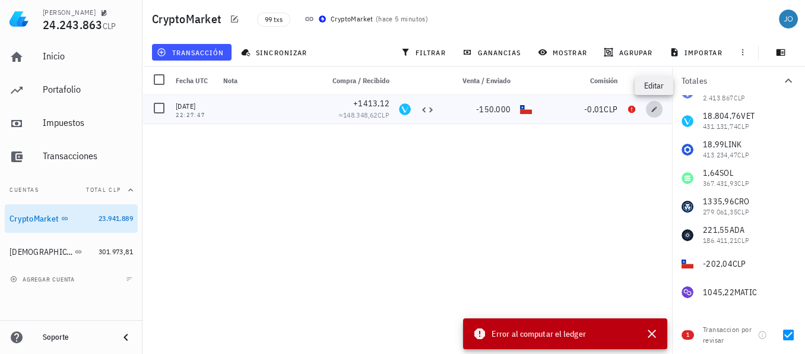
click at [654, 106] on icon "button" at bounding box center [654, 109] width 7 height 7
type input "0,01"
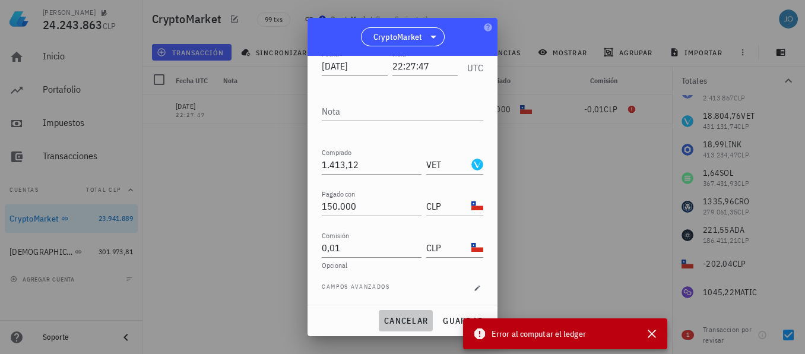
click at [414, 324] on span "cancelar" at bounding box center [406, 320] width 45 height 11
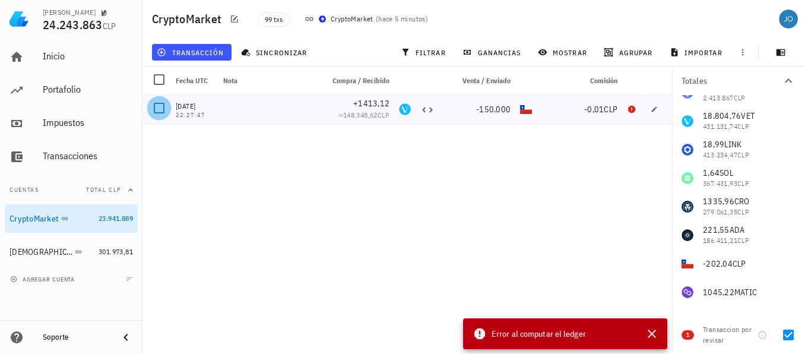
click at [162, 106] on div at bounding box center [159, 108] width 20 height 20
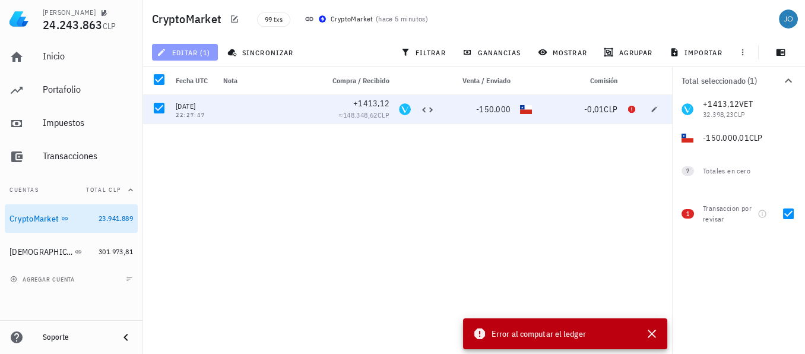
click at [206, 57] on button "editar (1)" at bounding box center [185, 52] width 66 height 17
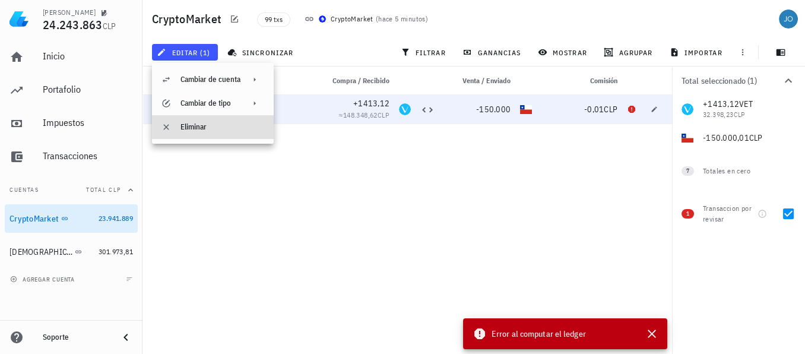
click at [199, 131] on div "Eliminar" at bounding box center [223, 127] width 84 height 19
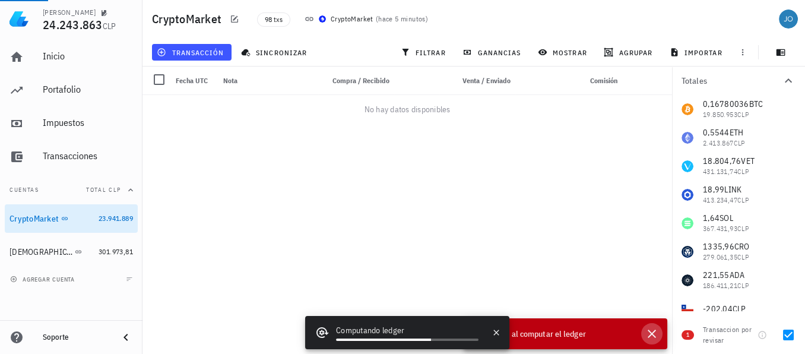
click at [653, 329] on icon "button" at bounding box center [652, 334] width 14 height 14
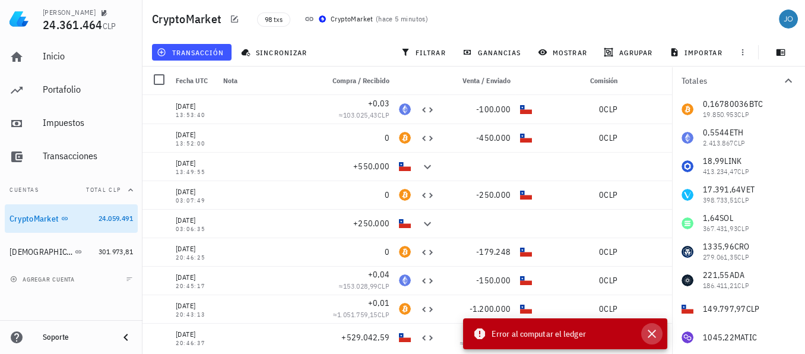
click at [654, 333] on icon "button" at bounding box center [652, 334] width 14 height 14
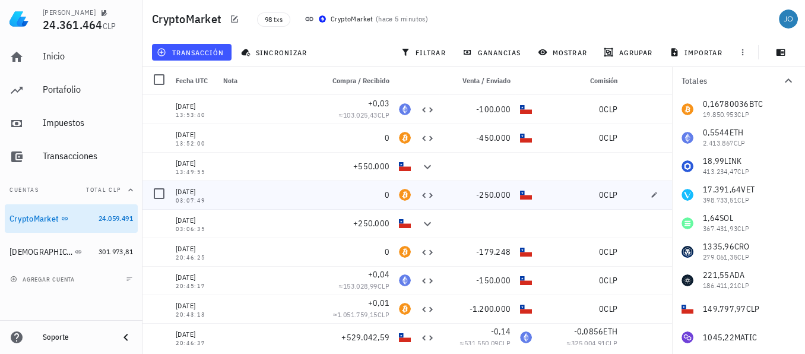
click at [375, 197] on div "0" at bounding box center [356, 195] width 67 height 12
click at [385, 197] on span "0" at bounding box center [387, 194] width 5 height 11
click at [110, 231] on link "CryptoMarket 24.059.491" at bounding box center [71, 218] width 133 height 29
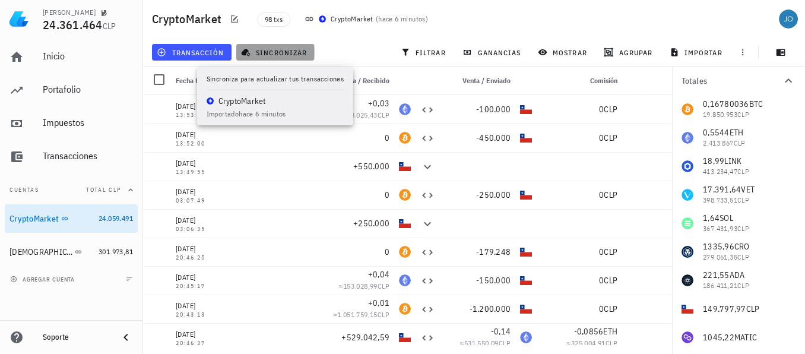
click at [277, 50] on span "sincronizar" at bounding box center [275, 53] width 64 height 10
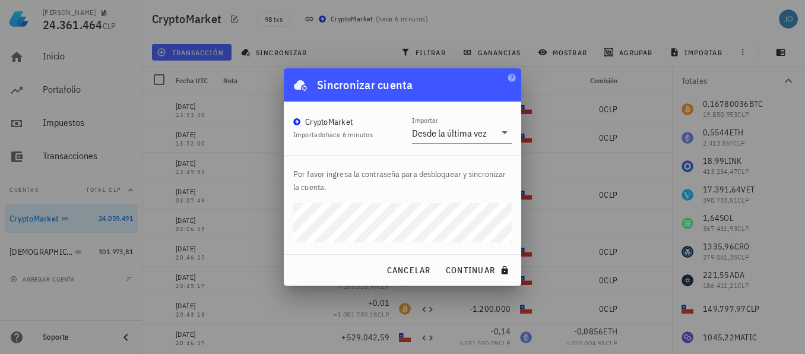
click at [275, 217] on div "[PERSON_NAME] 24.361.464 CLP Inicio [GEOGRAPHIC_DATA] Impuestos [GEOGRAPHIC_DAT…" at bounding box center [402, 177] width 805 height 354
click at [441, 259] on button "continuar" at bounding box center [479, 269] width 76 height 21
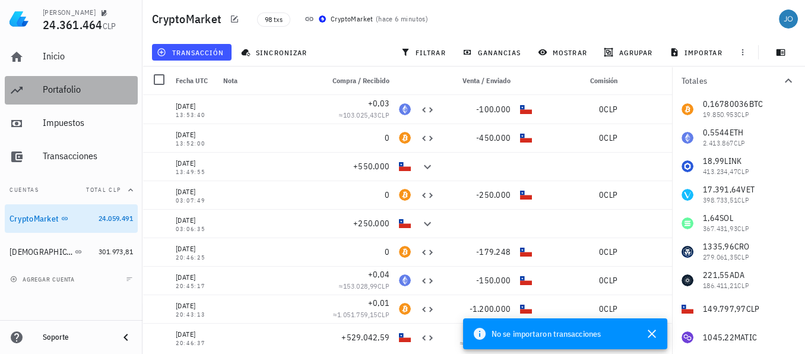
click at [78, 93] on div "Portafolio" at bounding box center [88, 89] width 90 height 11
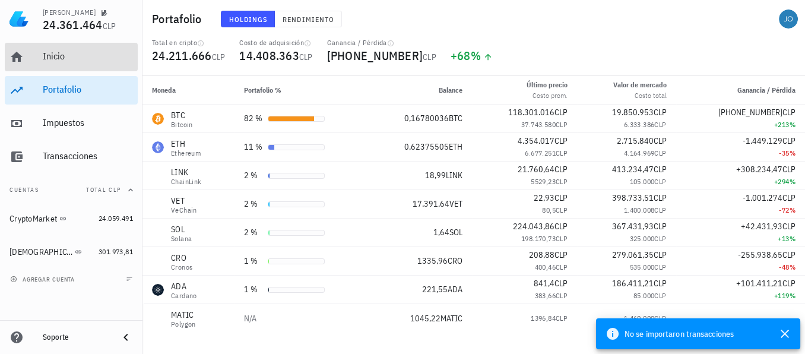
click at [71, 59] on div "Inicio" at bounding box center [88, 55] width 90 height 11
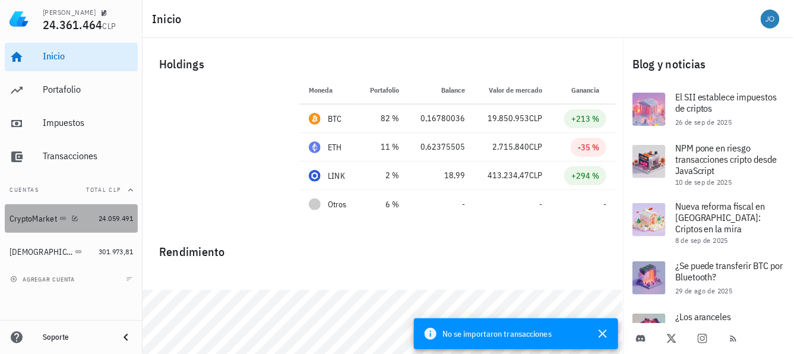
click at [45, 221] on div "CryptoMarket" at bounding box center [34, 219] width 48 height 10
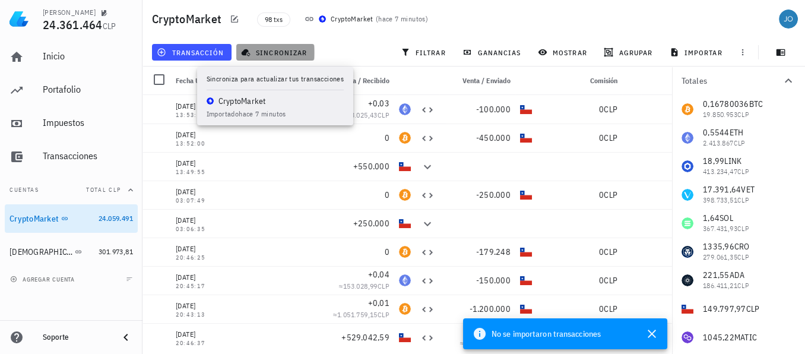
click at [276, 54] on span "sincronizar" at bounding box center [275, 53] width 64 height 10
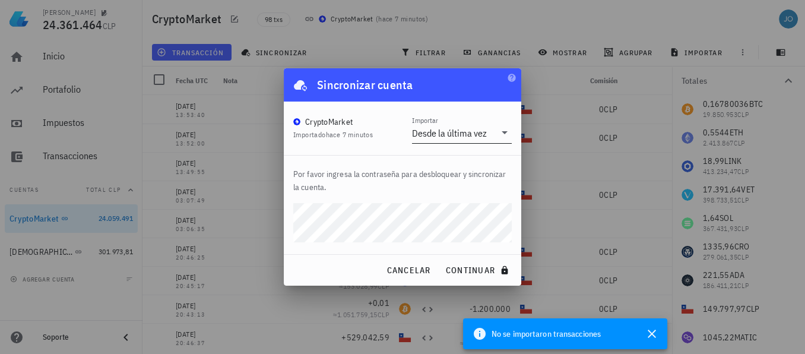
click at [501, 135] on icon at bounding box center [505, 132] width 14 height 14
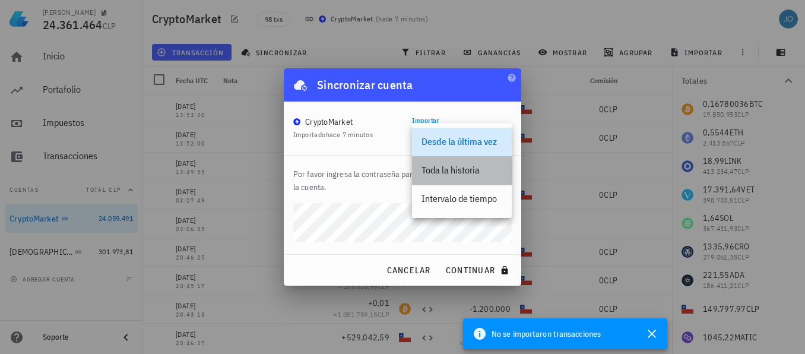
click at [480, 170] on div "Toda la historia" at bounding box center [462, 169] width 81 height 11
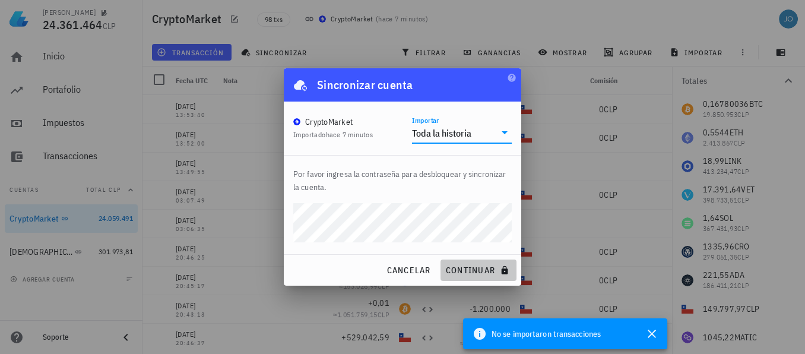
click at [470, 270] on span "continuar" at bounding box center [478, 270] width 67 height 11
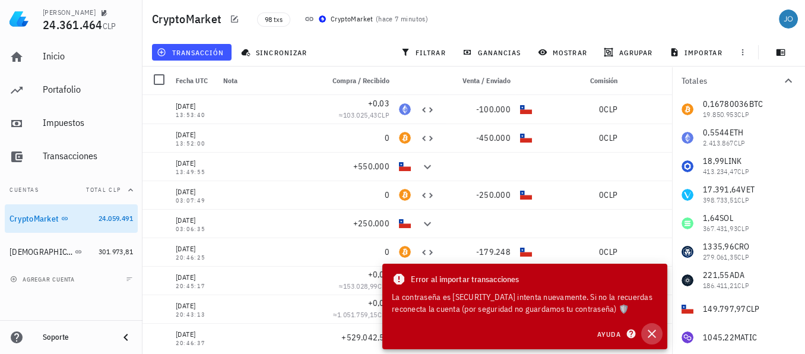
click at [645, 332] on icon "button" at bounding box center [652, 334] width 14 height 14
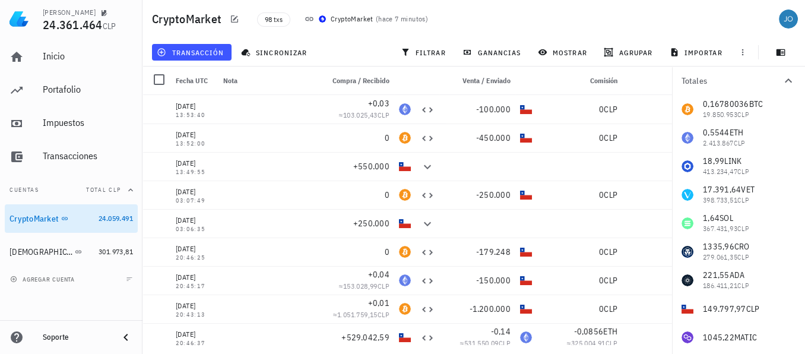
click at [263, 61] on div "sincronizar" at bounding box center [275, 52] width 83 height 21
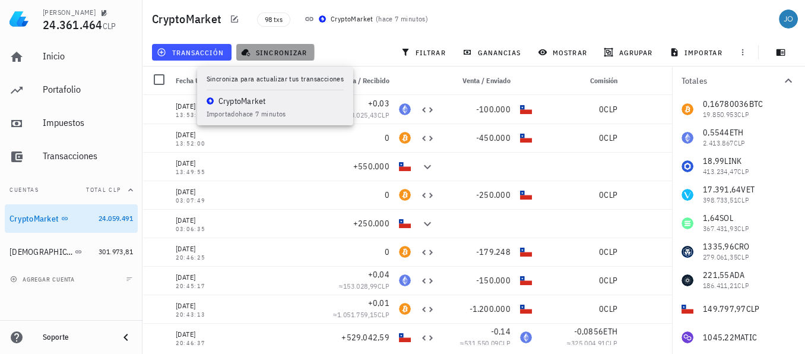
click at [278, 52] on span "sincronizar" at bounding box center [275, 53] width 64 height 10
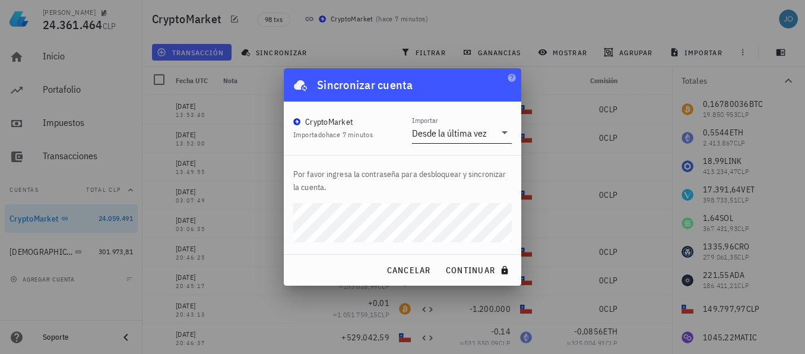
click at [441, 128] on div "Desde la última vez" at bounding box center [449, 133] width 75 height 12
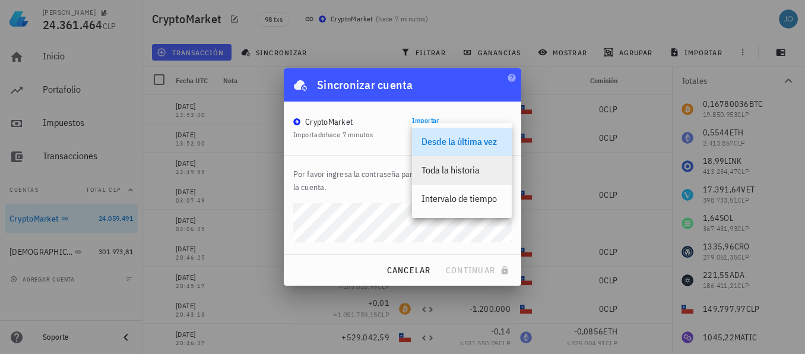
click at [464, 175] on div "Toda la historia" at bounding box center [462, 169] width 81 height 11
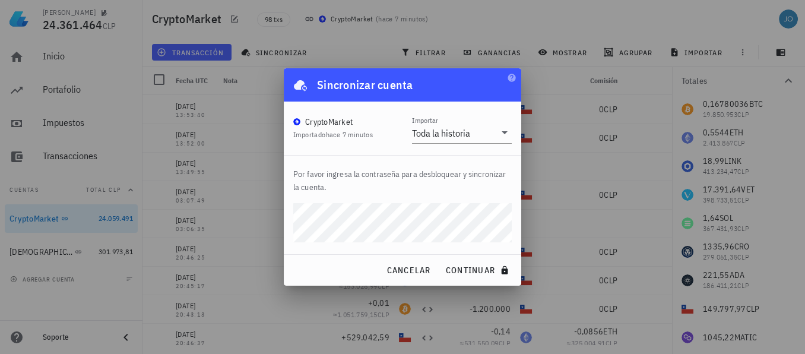
click at [441, 259] on button "continuar" at bounding box center [479, 269] width 76 height 21
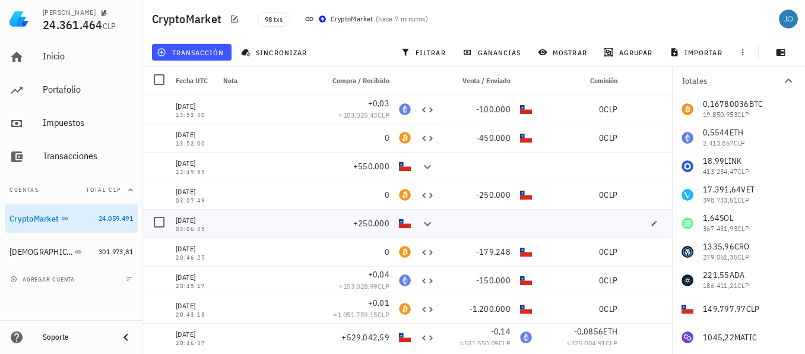
click at [323, 219] on div "+250.000" at bounding box center [356, 223] width 67 height 12
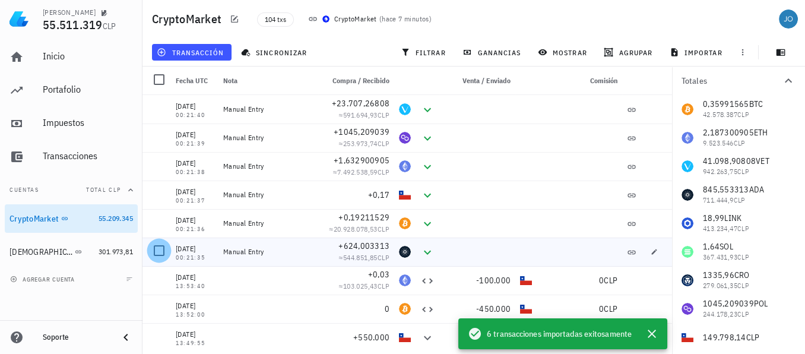
click at [164, 250] on div at bounding box center [159, 250] width 20 height 20
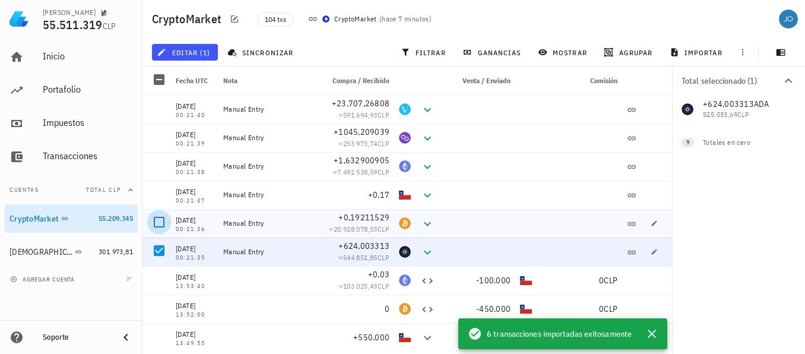
click at [162, 224] on div at bounding box center [159, 222] width 20 height 20
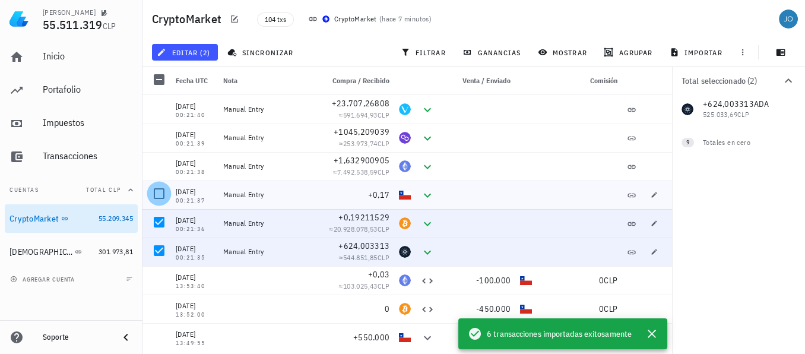
click at [162, 191] on div at bounding box center [159, 193] width 20 height 20
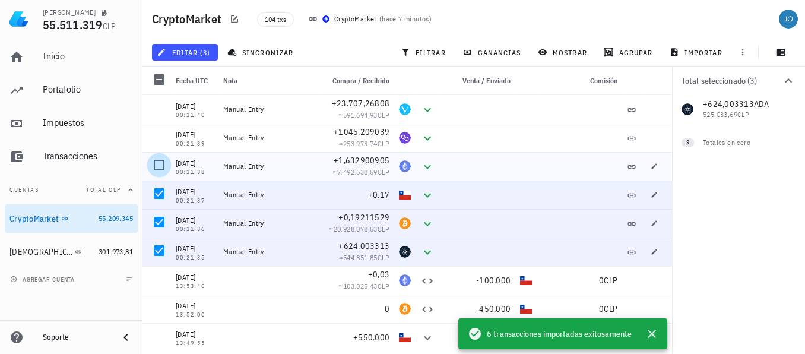
click at [162, 167] on div at bounding box center [159, 165] width 20 height 20
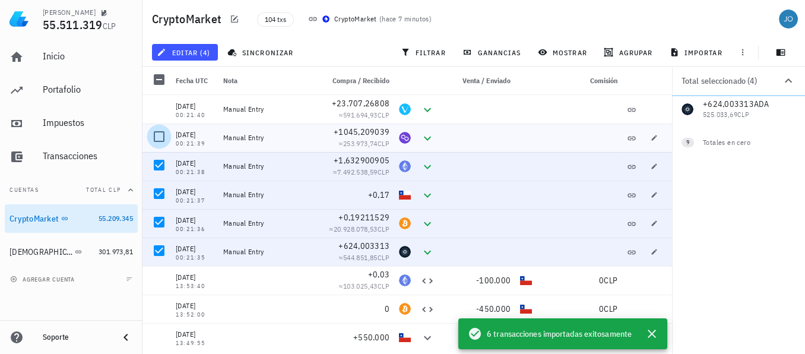
click at [162, 140] on div at bounding box center [159, 136] width 20 height 20
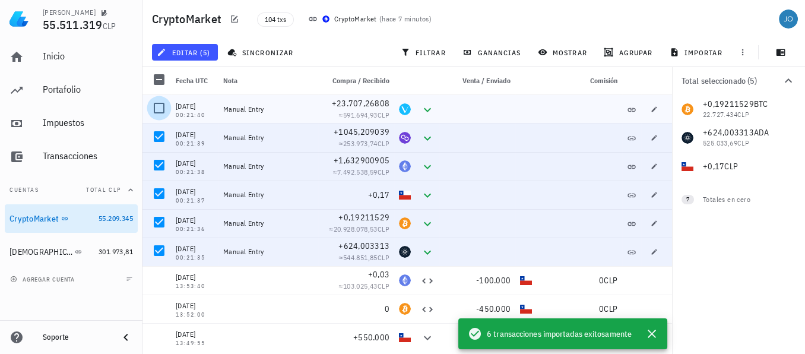
click at [162, 109] on div at bounding box center [159, 108] width 20 height 20
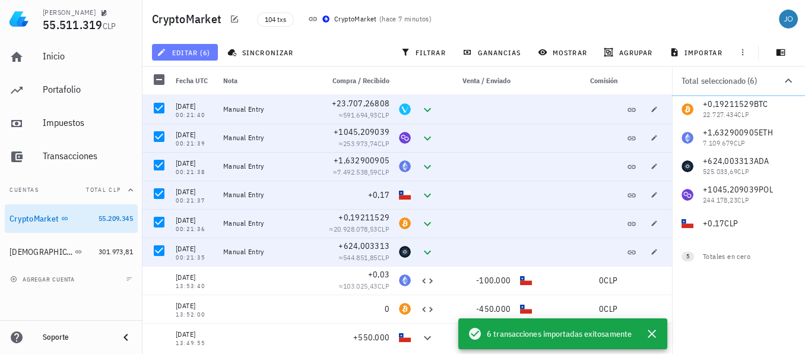
click at [194, 52] on span "editar (6)" at bounding box center [184, 53] width 51 height 10
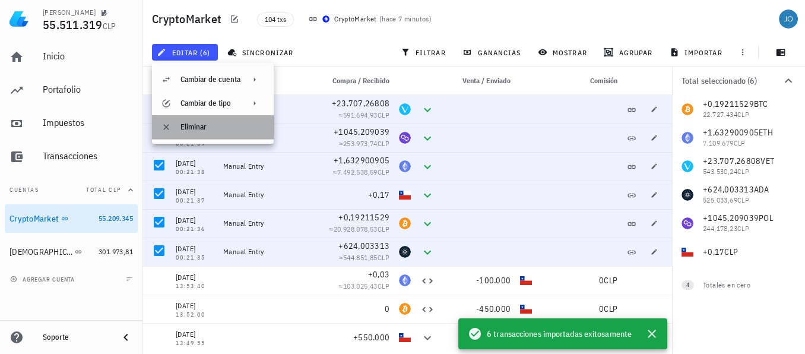
click at [199, 127] on div "Eliminar" at bounding box center [223, 127] width 84 height 10
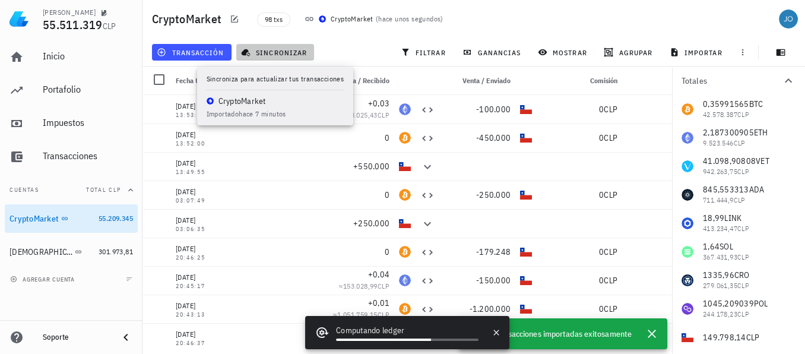
click at [274, 52] on span "sincronizar" at bounding box center [275, 53] width 64 height 10
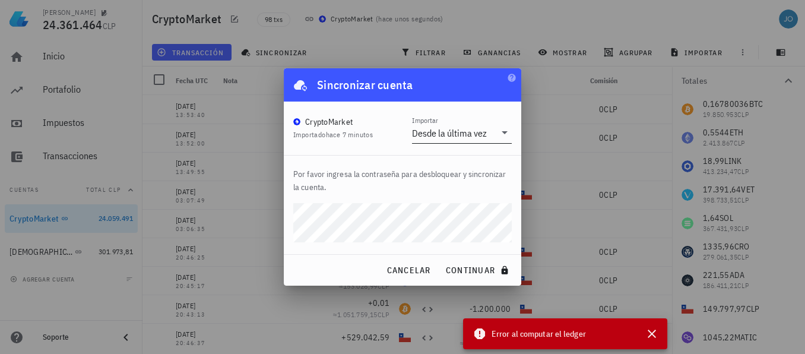
click at [445, 143] on div "Importar Desde la última vez" at bounding box center [462, 133] width 100 height 20
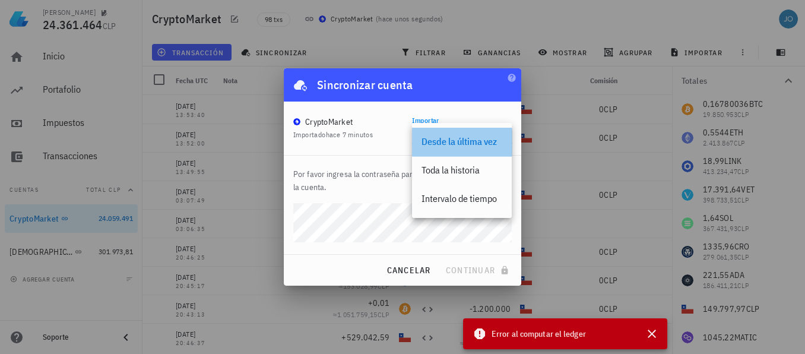
click at [461, 134] on div "Desde la última vez" at bounding box center [462, 142] width 81 height 26
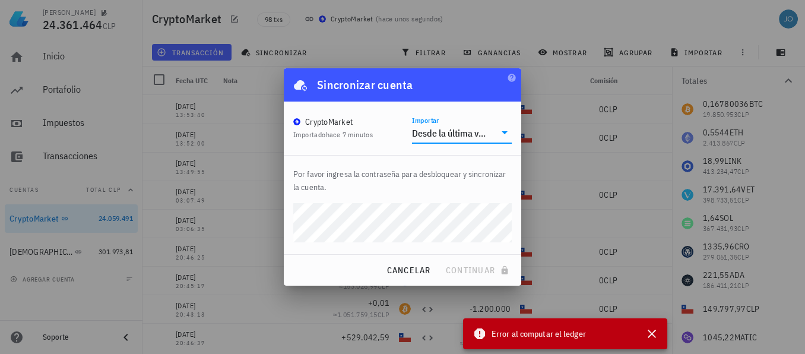
click at [461, 134] on div "Desde la última vez" at bounding box center [449, 133] width 75 height 12
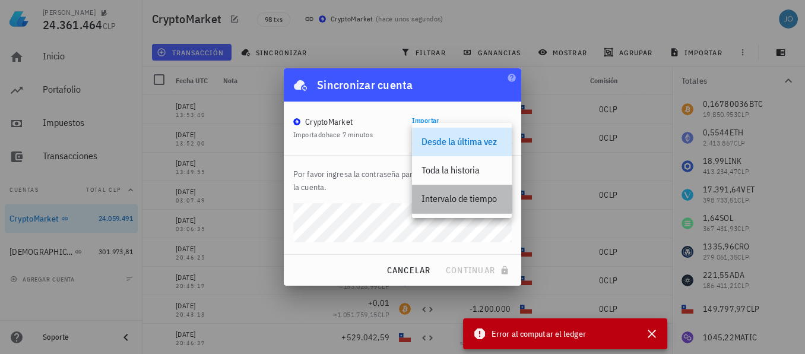
click at [450, 196] on div "Intervalo de tiempo" at bounding box center [462, 198] width 81 height 11
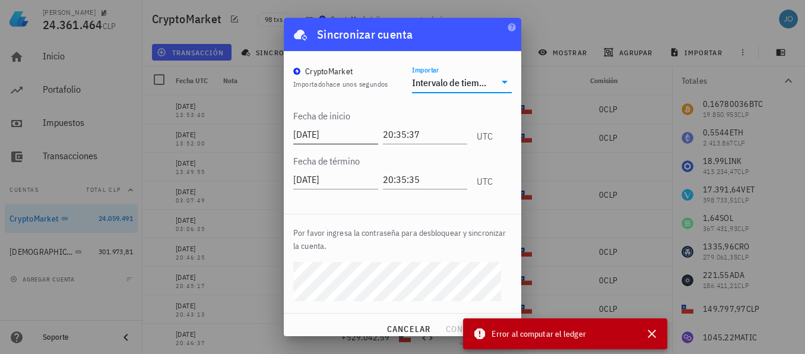
click at [328, 136] on input "[DATE]" at bounding box center [335, 134] width 85 height 19
type input "[DATE]"
click at [387, 138] on input "20:35:37" at bounding box center [426, 134] width 82 height 19
type input "00:00:00"
click at [451, 325] on span "continuar" at bounding box center [478, 329] width 67 height 11
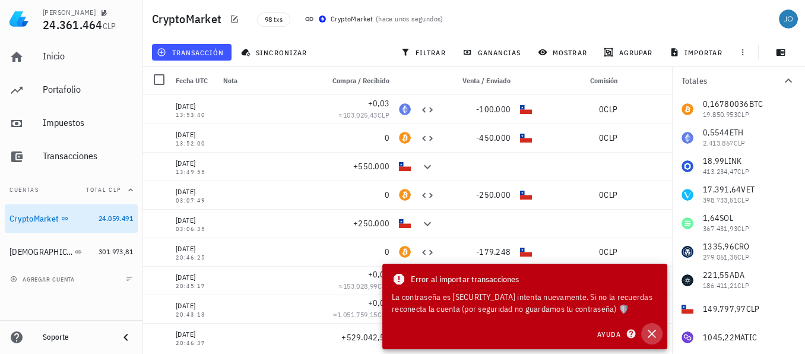
click at [650, 337] on icon "button" at bounding box center [652, 334] width 14 height 14
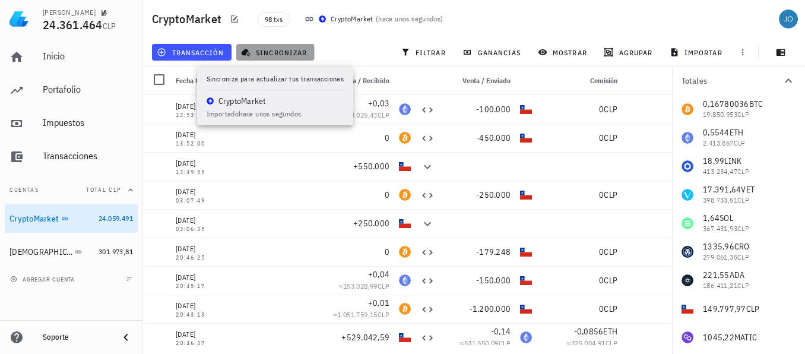
click at [292, 45] on button "sincronizar" at bounding box center [275, 52] width 78 height 17
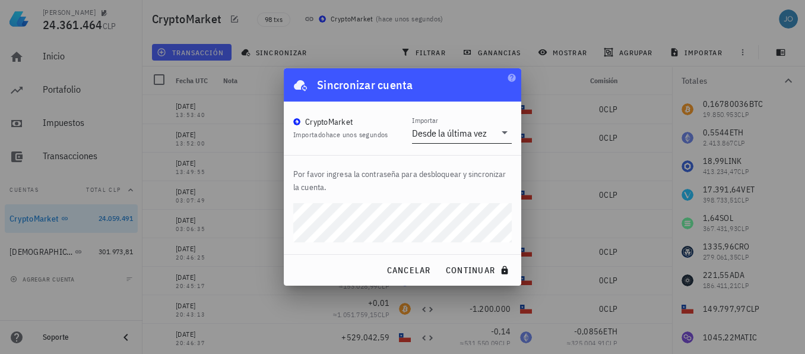
click at [454, 127] on div "Desde la última vez" at bounding box center [449, 133] width 75 height 12
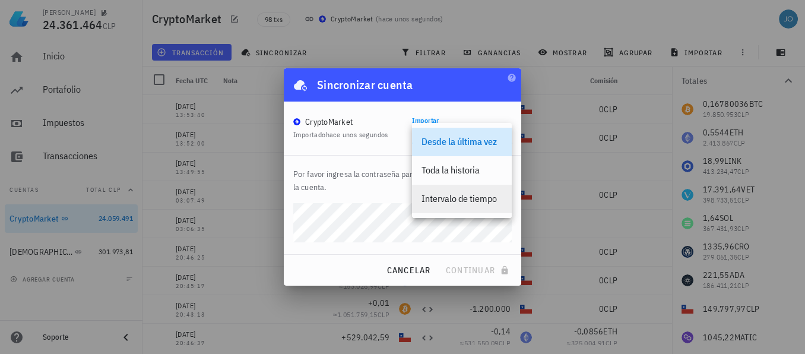
click at [438, 201] on div "Intervalo de tiempo" at bounding box center [462, 198] width 81 height 11
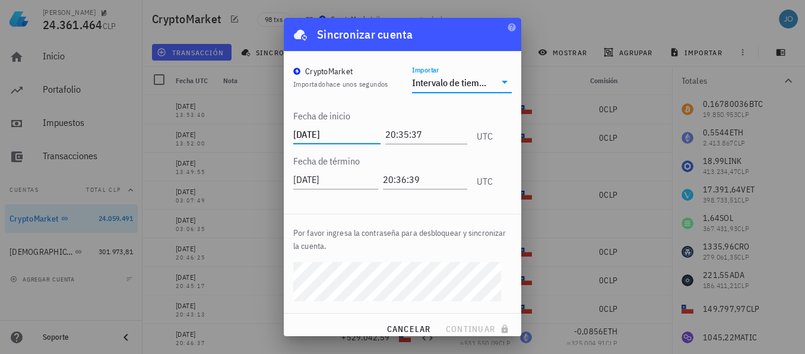
click at [311, 135] on input "[DATE]" at bounding box center [336, 134] width 87 height 19
click at [326, 135] on input "[DATE]" at bounding box center [336, 134] width 87 height 19
type input "[DATE]"
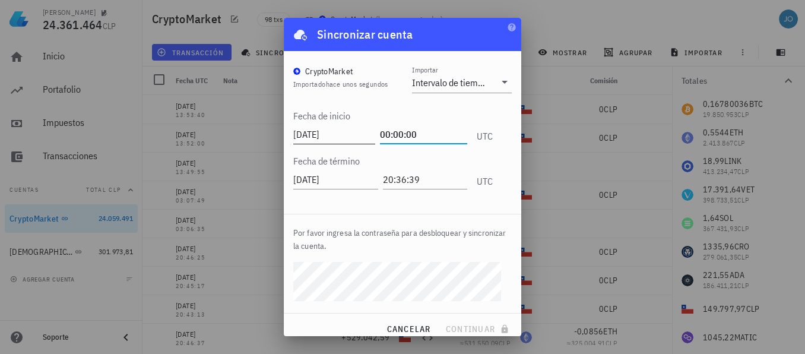
type input "00:00:00"
click at [441, 318] on button "continuar" at bounding box center [479, 328] width 76 height 21
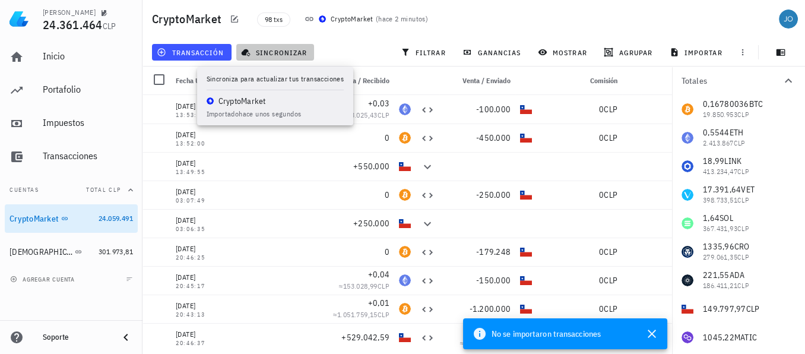
click at [268, 53] on span "sincronizar" at bounding box center [275, 53] width 64 height 10
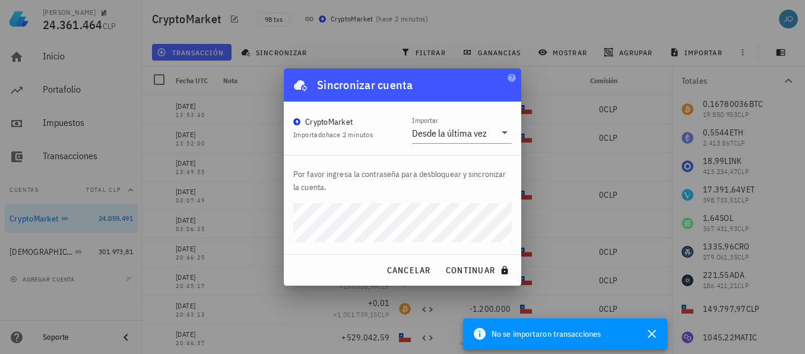
click at [441, 259] on button "continuar" at bounding box center [479, 269] width 76 height 21
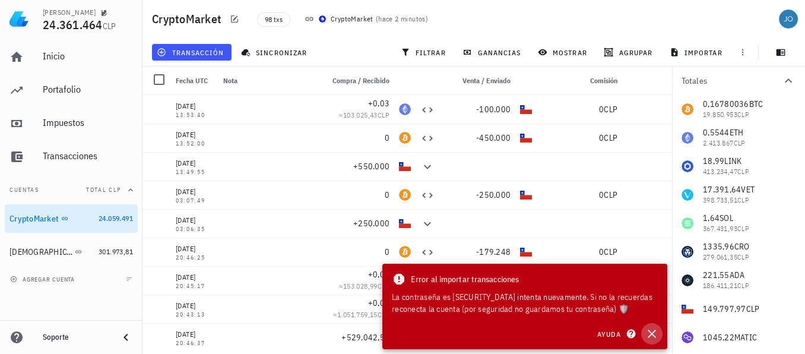
click at [648, 331] on icon "button" at bounding box center [652, 334] width 14 height 14
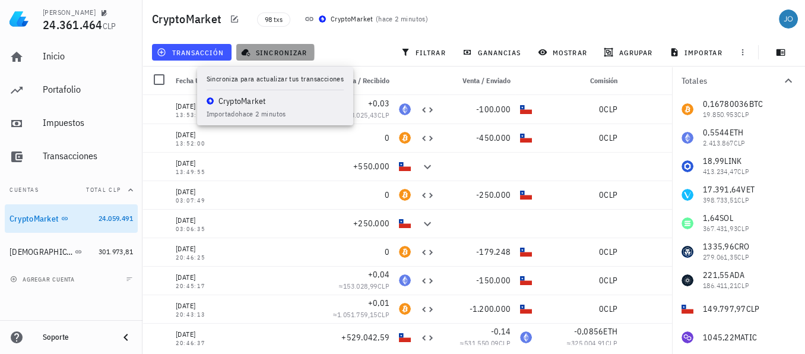
click at [278, 48] on span "sincronizar" at bounding box center [275, 53] width 64 height 10
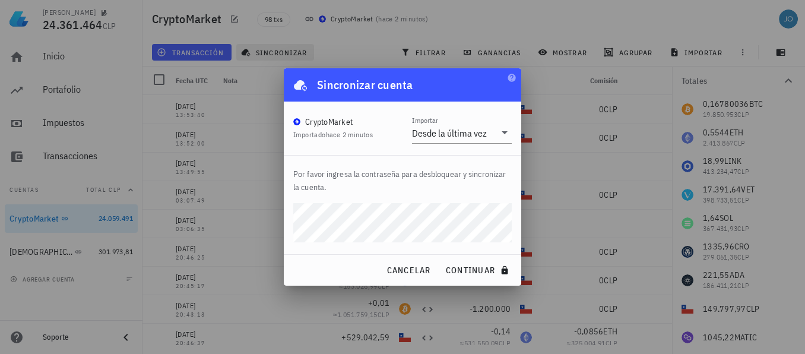
click at [441, 259] on button "continuar" at bounding box center [479, 269] width 76 height 21
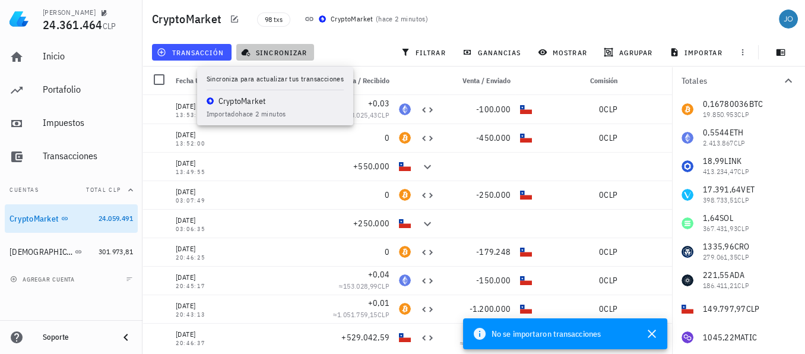
click at [272, 46] on button "sincronizar" at bounding box center [275, 52] width 78 height 17
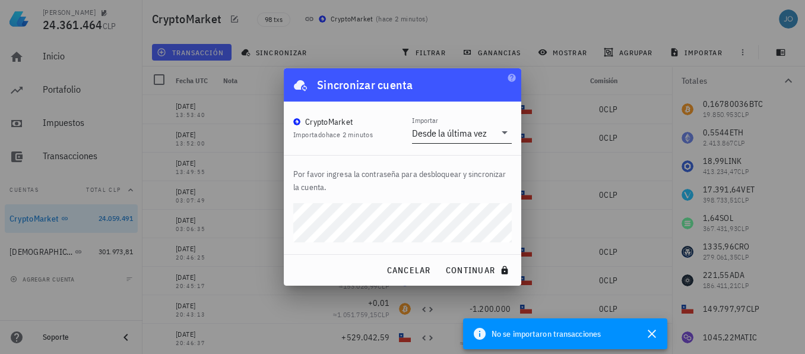
click at [502, 137] on icon at bounding box center [505, 132] width 14 height 14
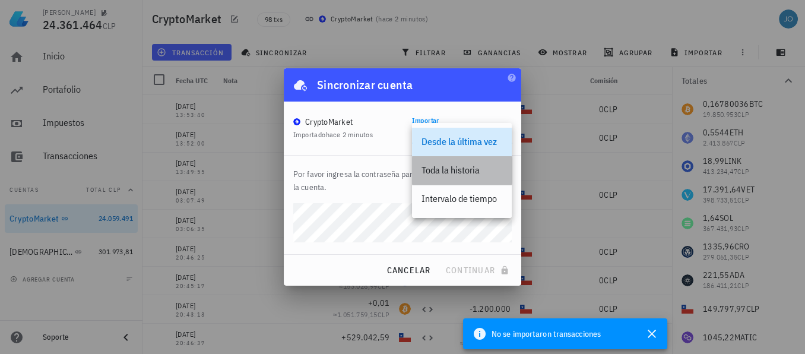
click at [460, 168] on div "Toda la historia" at bounding box center [462, 169] width 81 height 11
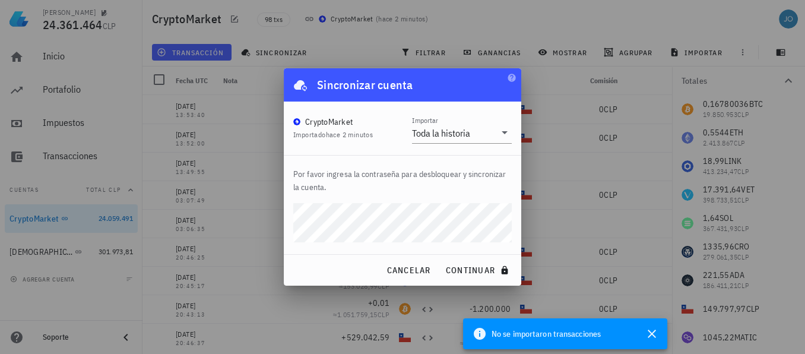
click at [441, 259] on button "continuar" at bounding box center [479, 269] width 76 height 21
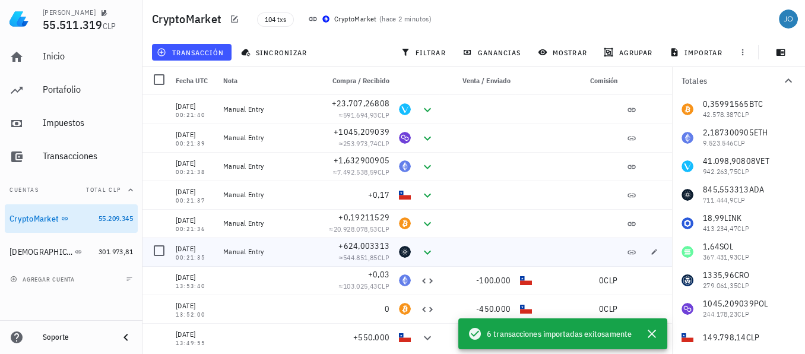
click at [248, 240] on div "Manual Entry" at bounding box center [269, 252] width 100 height 29
click at [651, 254] on icon "button" at bounding box center [654, 251] width 7 height 7
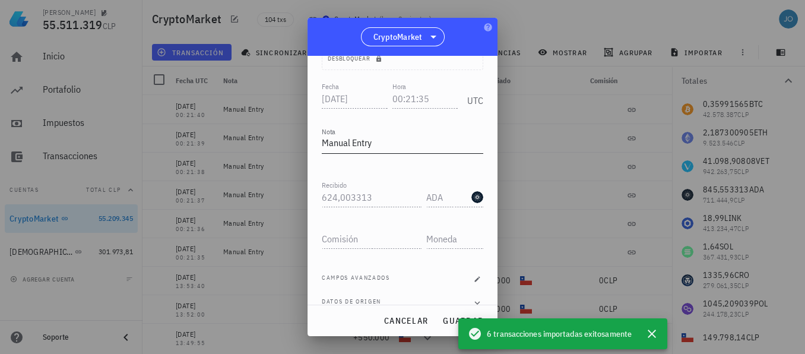
scroll to position [125, 0]
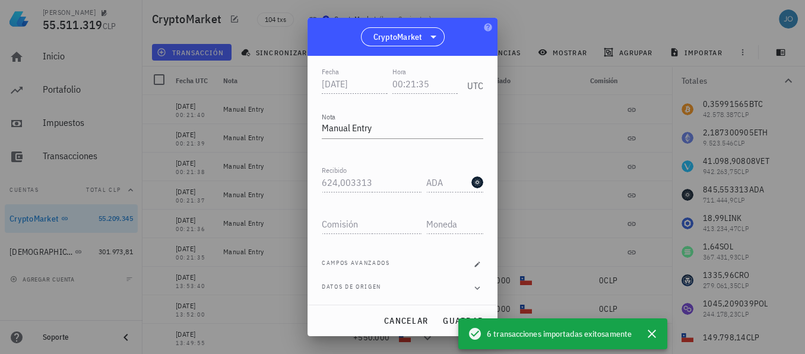
click at [380, 259] on span "Campos avanzados" at bounding box center [356, 264] width 68 height 12
click at [474, 262] on icon "button" at bounding box center [477, 264] width 7 height 7
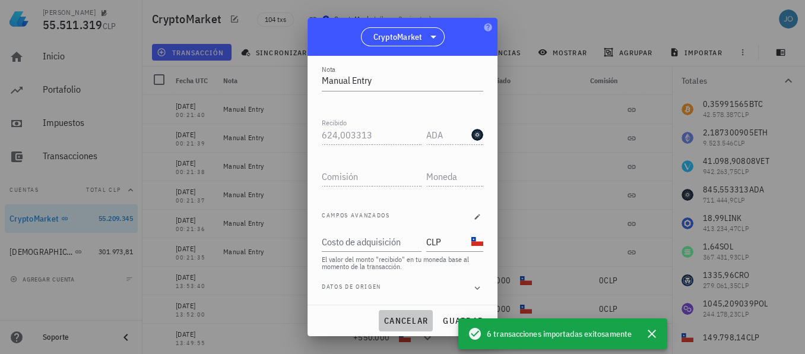
click at [425, 322] on span "cancelar" at bounding box center [406, 320] width 45 height 11
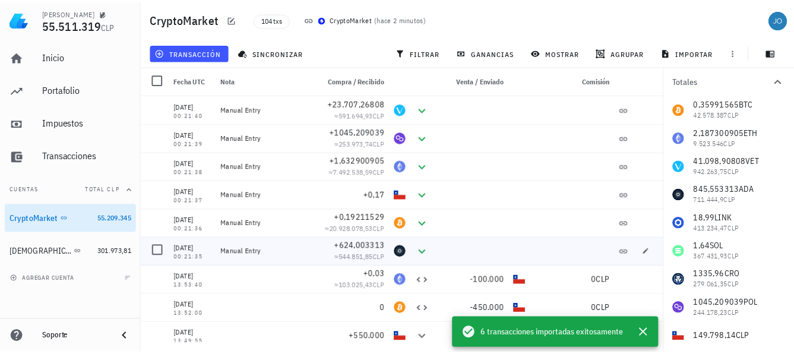
scroll to position [125, 0]
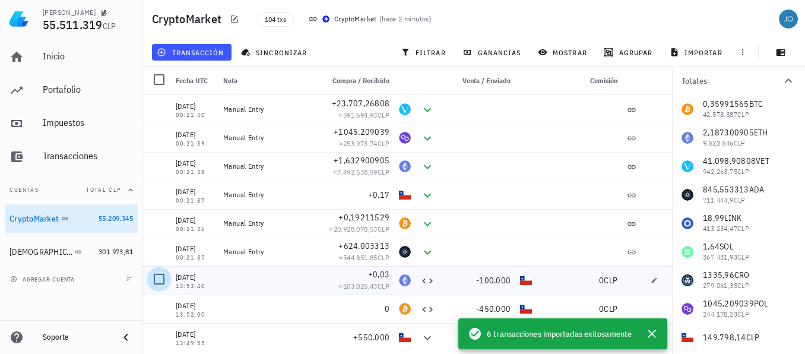
click at [164, 276] on div at bounding box center [159, 279] width 20 height 20
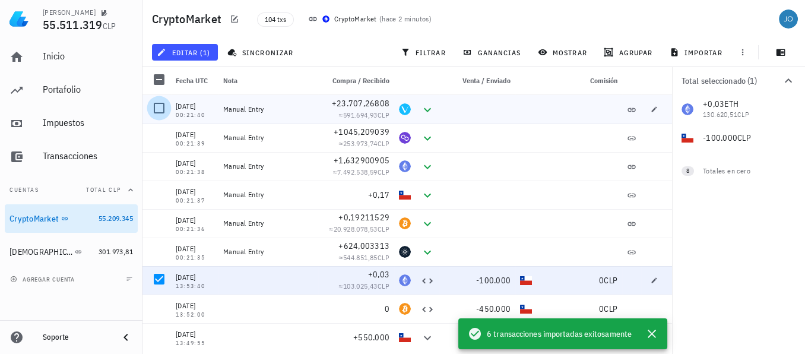
click at [160, 100] on div at bounding box center [159, 108] width 20 height 20
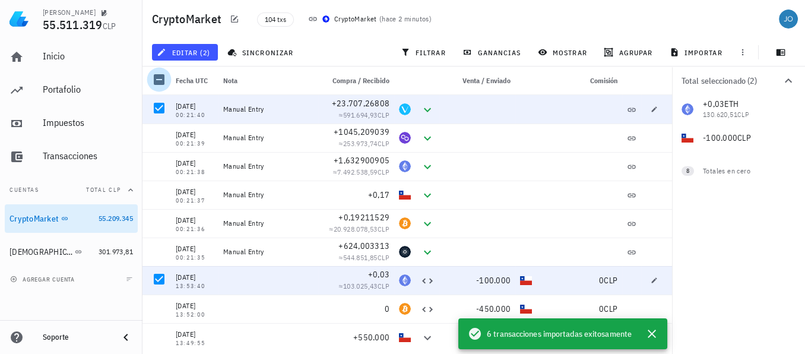
click at [159, 77] on div at bounding box center [159, 79] width 20 height 20
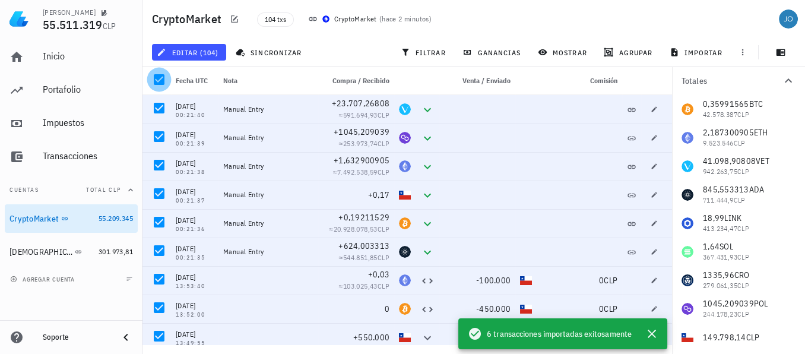
click at [160, 76] on div at bounding box center [159, 79] width 20 height 20
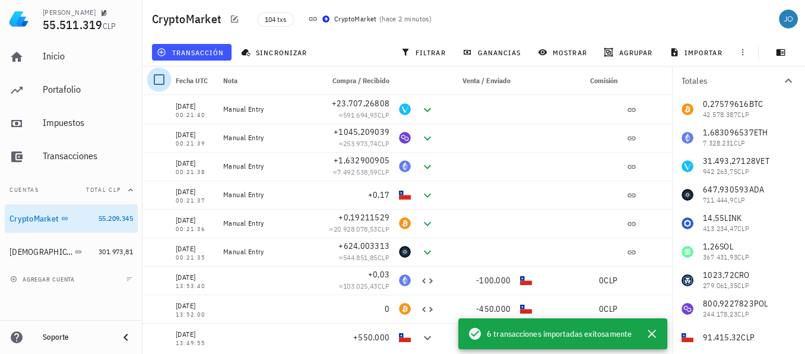
click at [160, 76] on div at bounding box center [159, 79] width 20 height 20
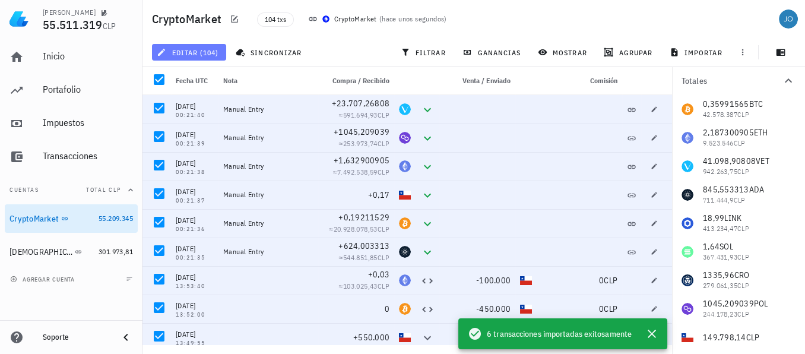
click at [186, 52] on span "editar (104)" at bounding box center [188, 53] width 59 height 10
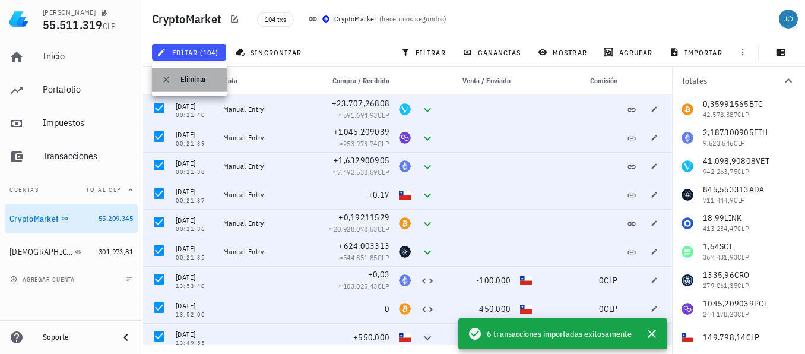
click at [200, 80] on div "Eliminar" at bounding box center [199, 80] width 37 height 10
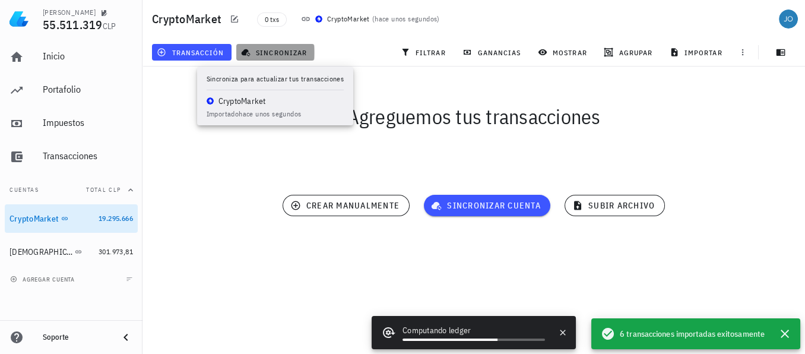
click at [262, 54] on span "sincronizar" at bounding box center [275, 53] width 64 height 10
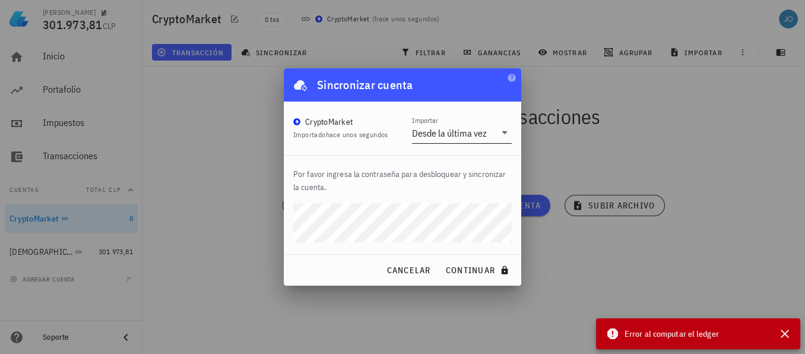
click at [466, 127] on div "Desde la última vez" at bounding box center [449, 133] width 75 height 12
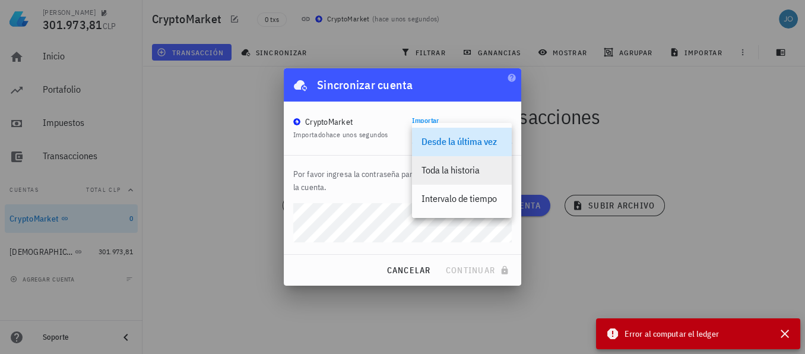
click at [452, 171] on div "Toda la historia" at bounding box center [462, 169] width 81 height 11
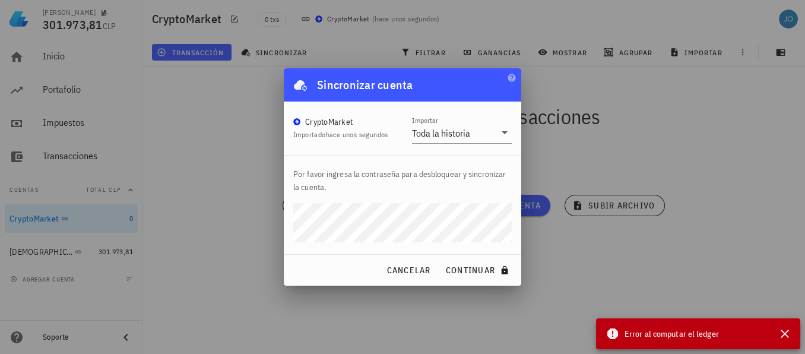
click at [441, 259] on button "continuar" at bounding box center [479, 269] width 76 height 21
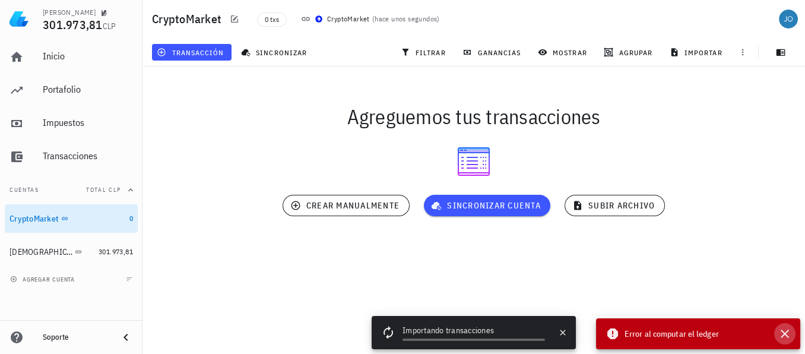
click at [786, 337] on icon "button" at bounding box center [785, 334] width 14 height 14
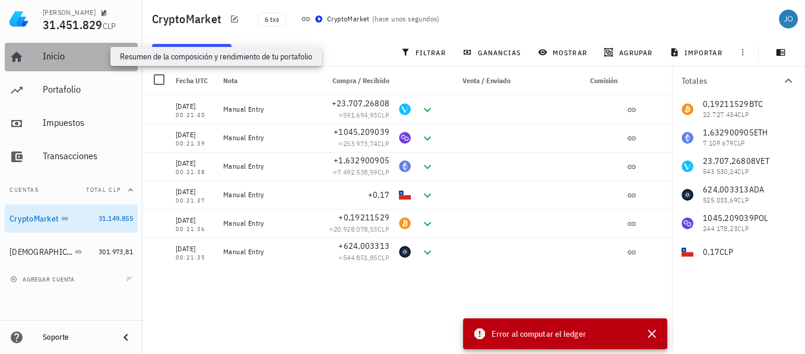
click at [64, 55] on div "Inicio" at bounding box center [88, 55] width 90 height 11
